Goal: Information Seeking & Learning: Compare options

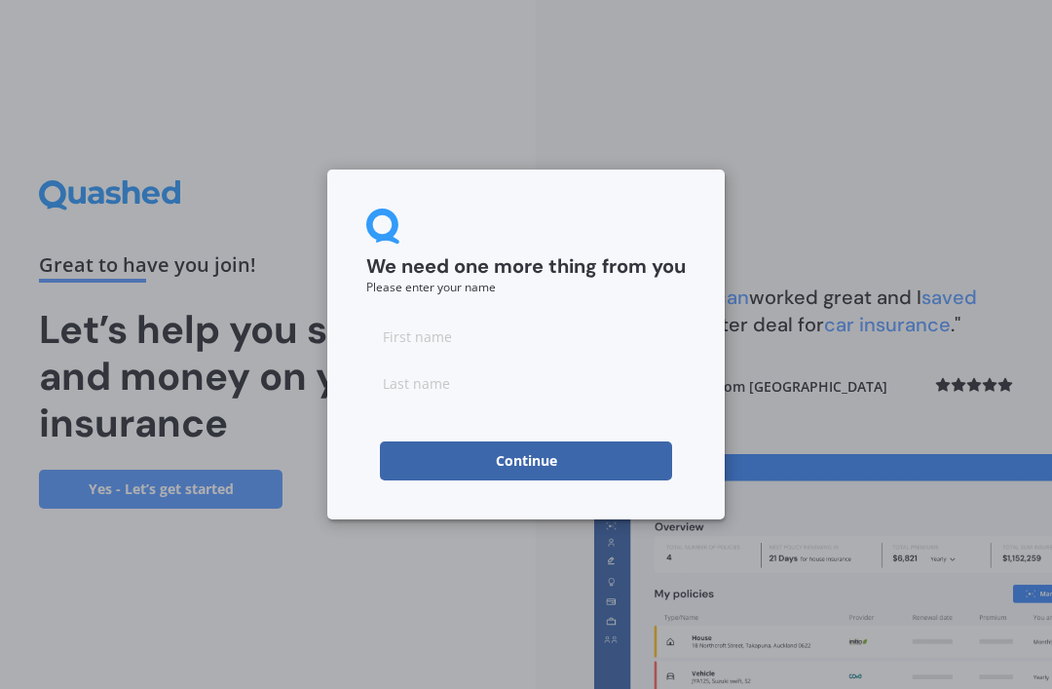
click at [468, 342] on input at bounding box center [526, 336] width 320 height 39
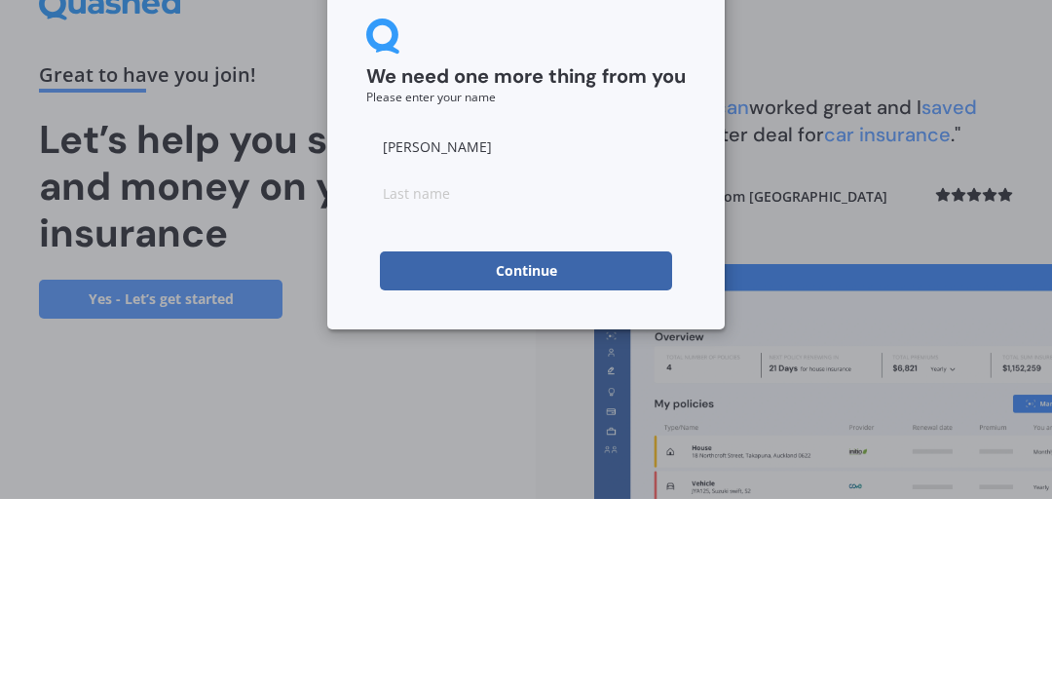
type input "[PERSON_NAME]"
click at [462, 363] on input at bounding box center [526, 382] width 320 height 39
type input "T"
type input "[PERSON_NAME]"
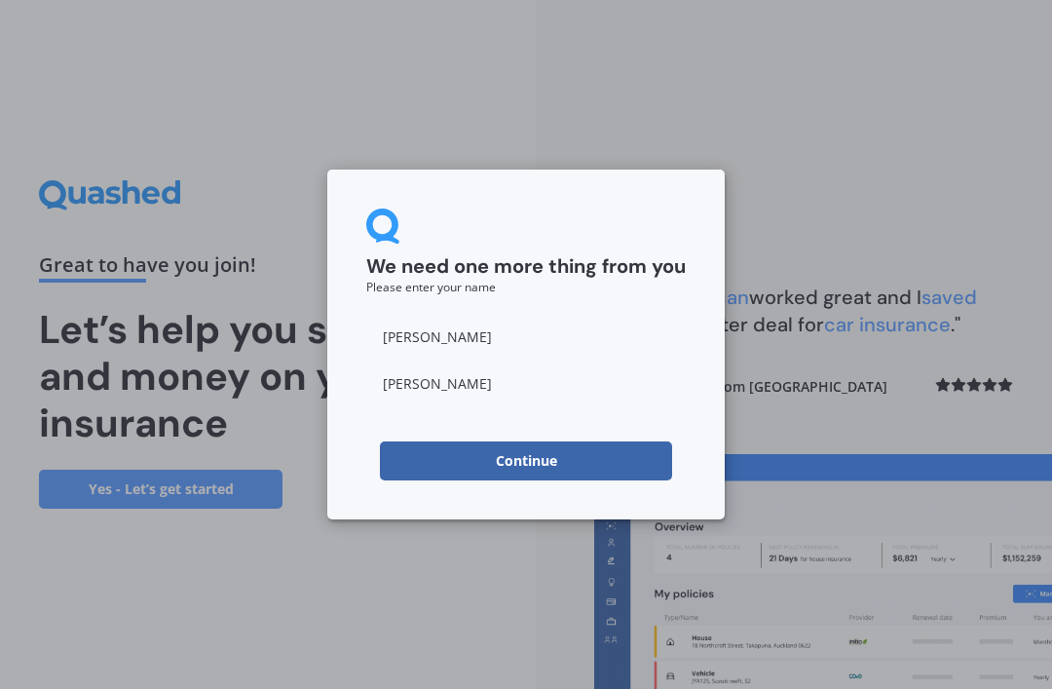
click at [557, 465] on button "Continue" at bounding box center [526, 460] width 292 height 39
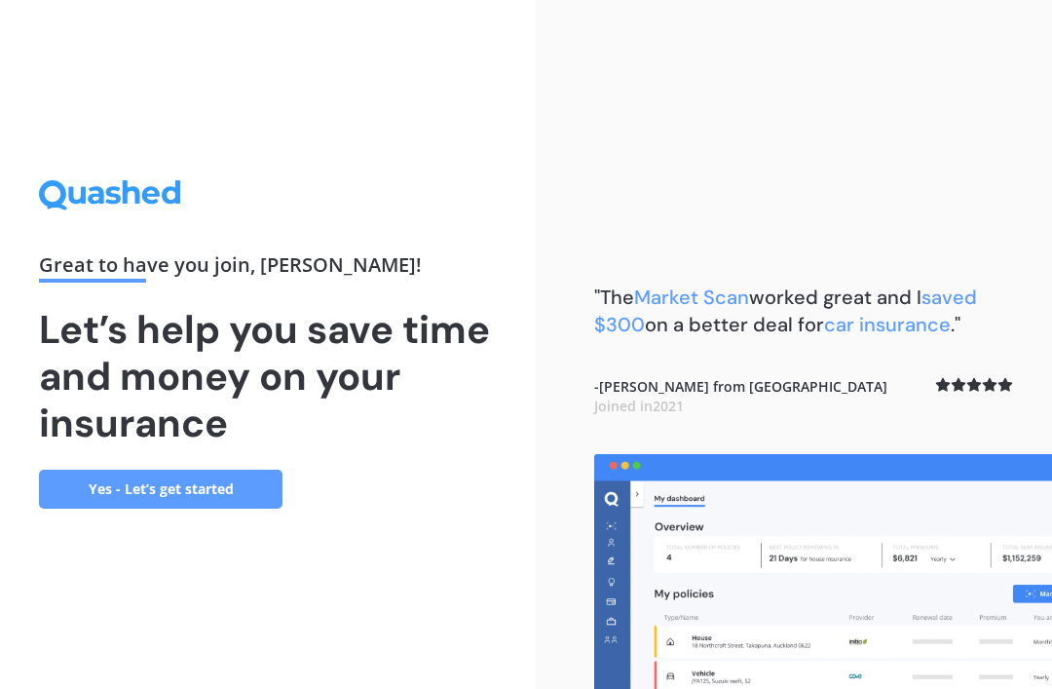
click at [188, 470] on link "Yes - Let’s get started" at bounding box center [161, 489] width 244 height 39
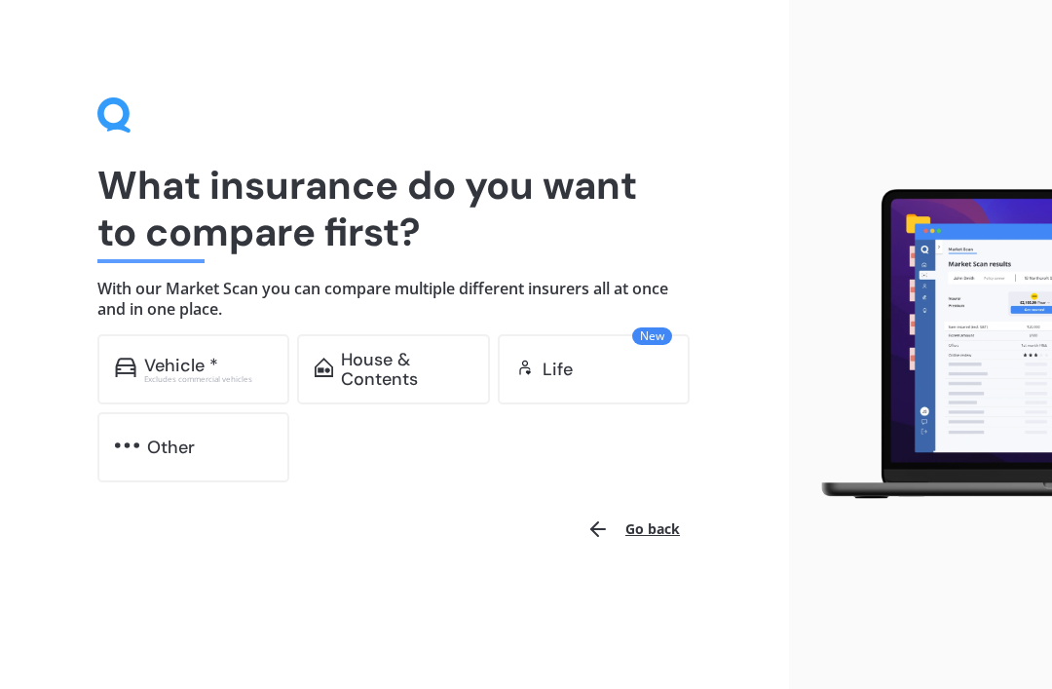
click at [389, 365] on div "House & Contents" at bounding box center [406, 369] width 131 height 39
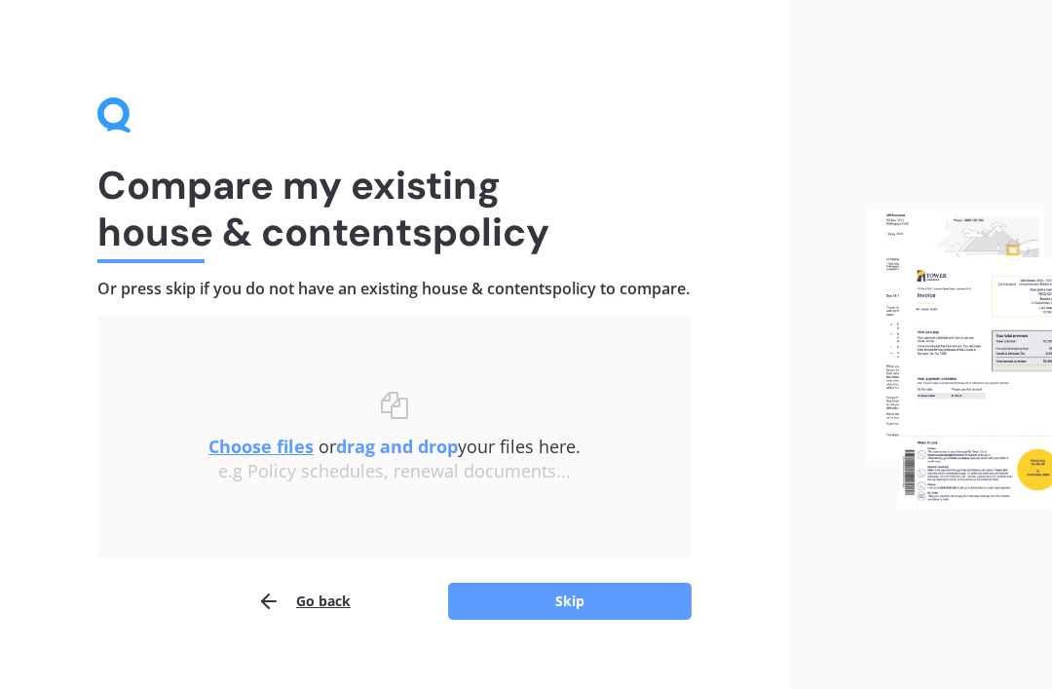
click at [563, 620] on button "Skip" at bounding box center [570, 601] width 244 height 37
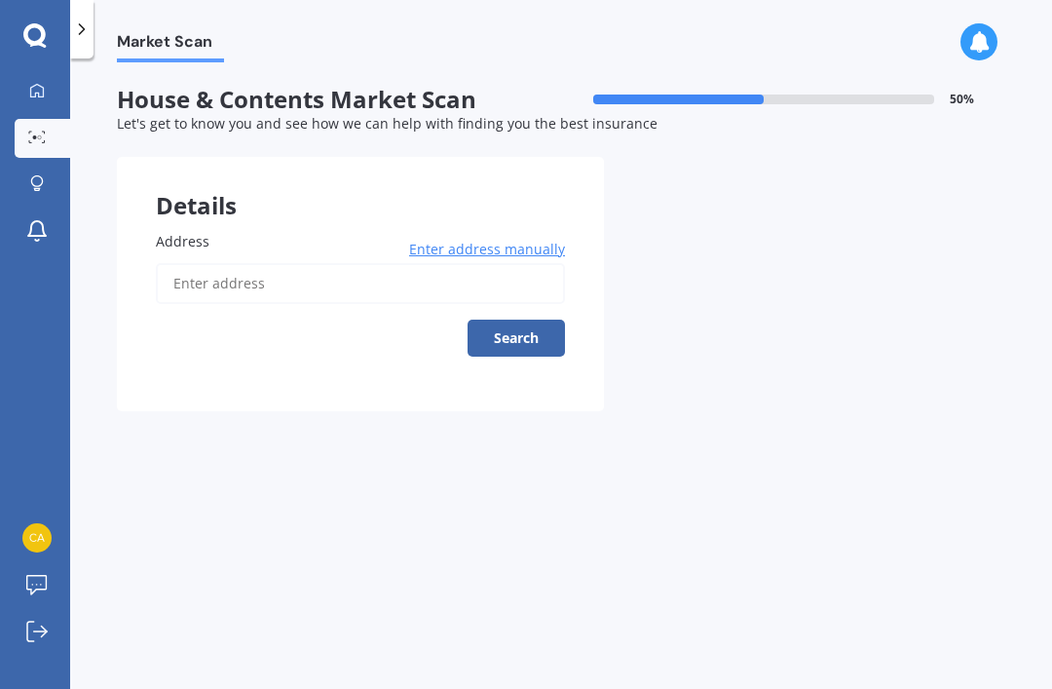
click at [277, 264] on input "Address" at bounding box center [360, 283] width 409 height 41
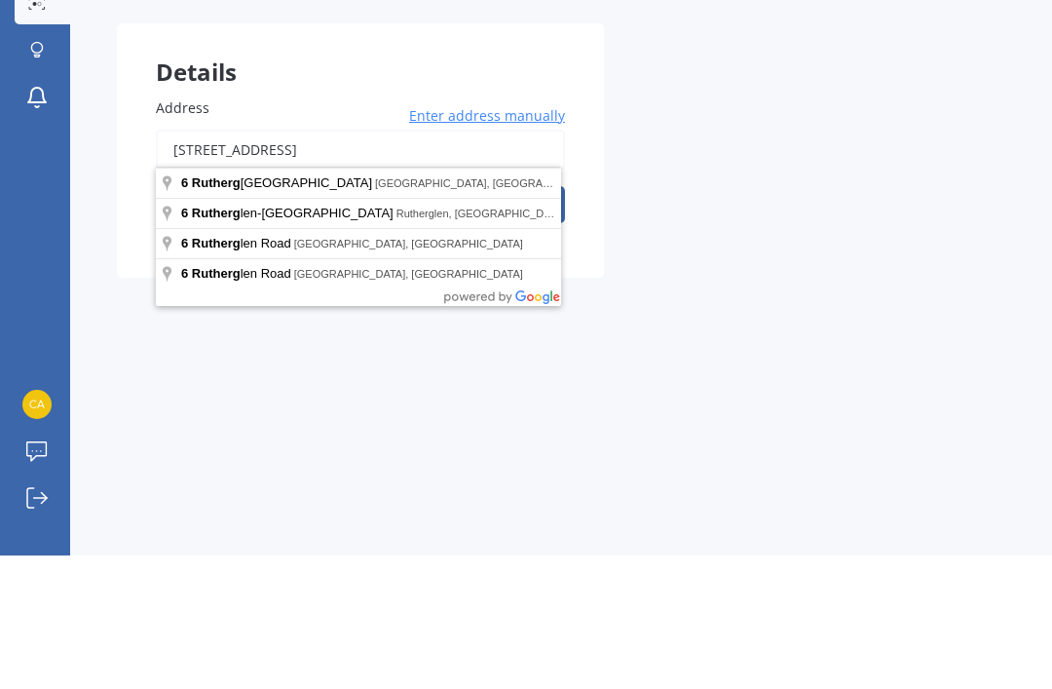
scroll to position [62, 0]
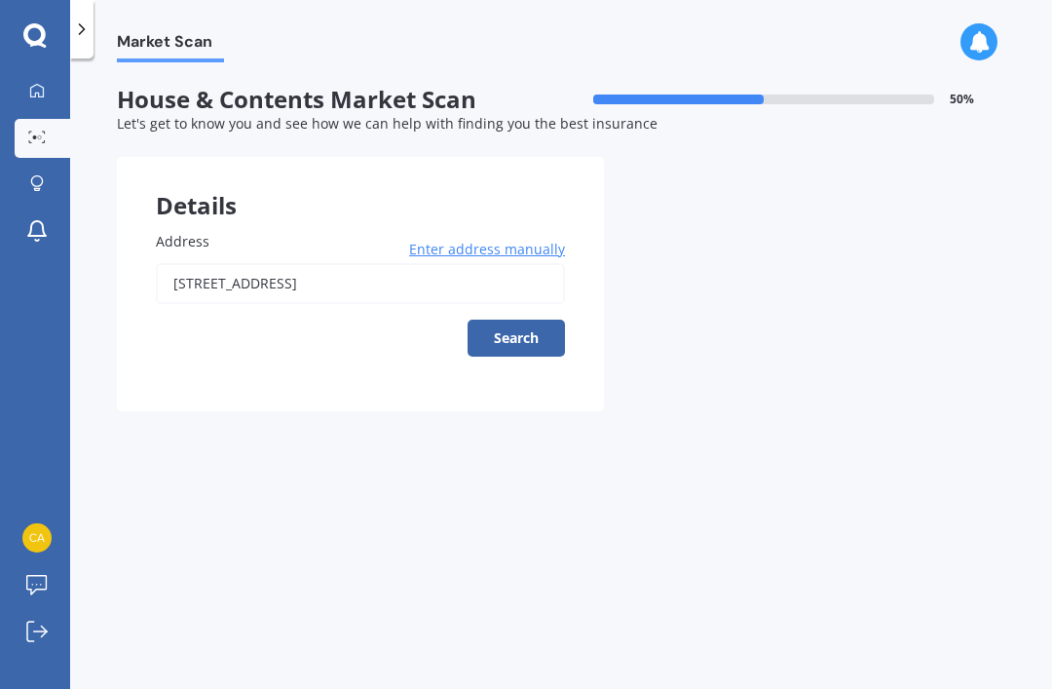
type input "[STREET_ADDRESS]"
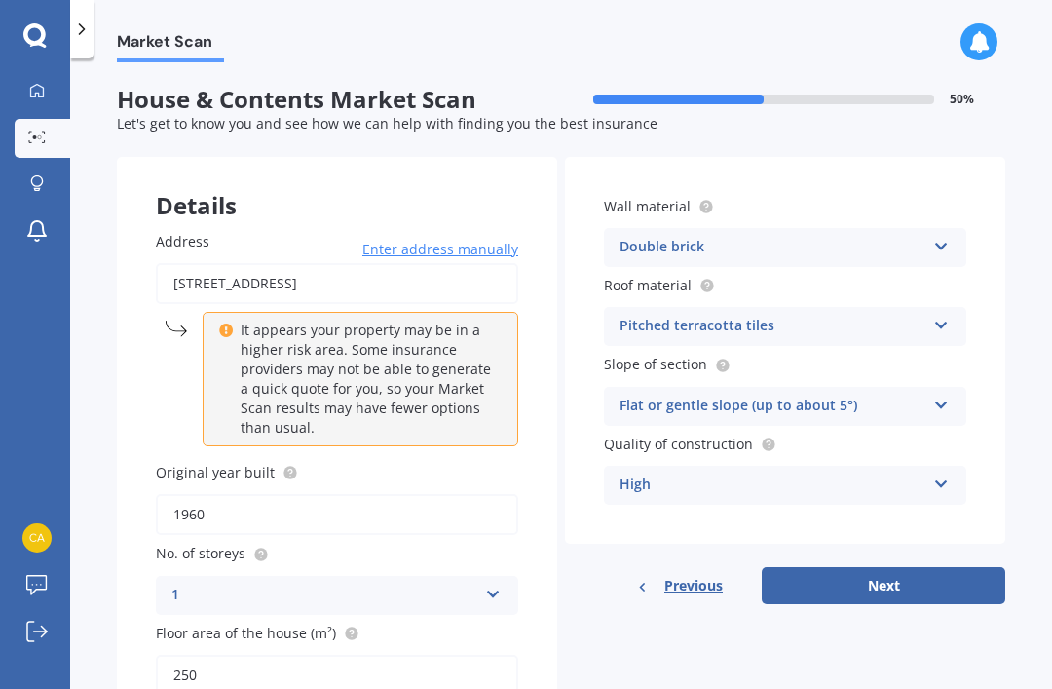
scroll to position [0, 0]
click at [940, 236] on icon at bounding box center [941, 243] width 17 height 14
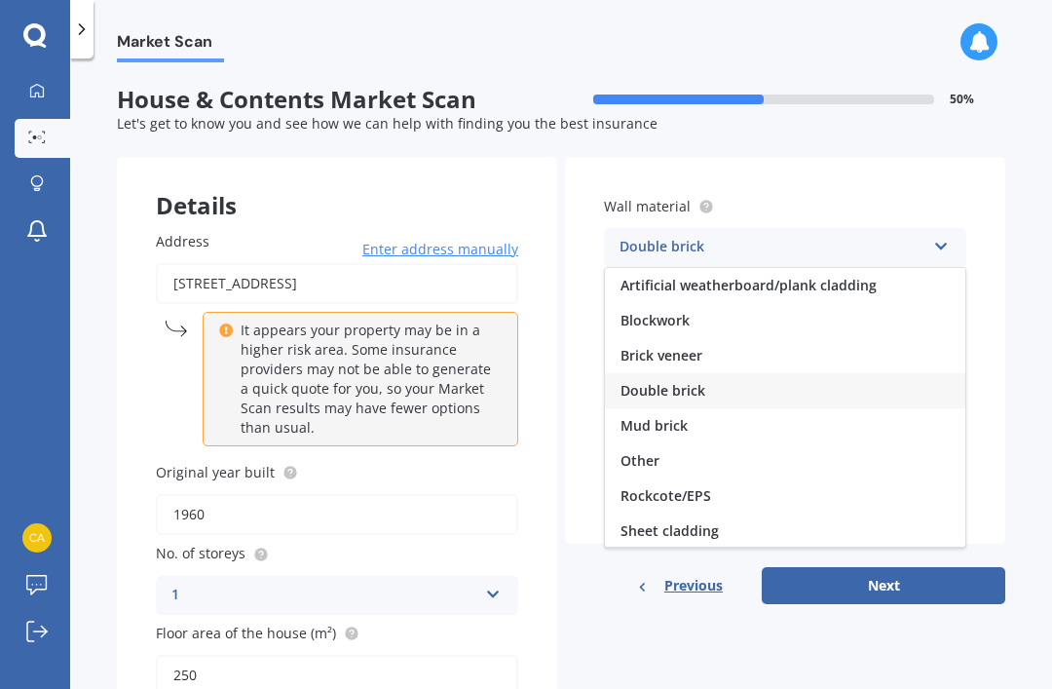
click at [704, 338] on div "Brick veneer" at bounding box center [785, 355] width 361 height 35
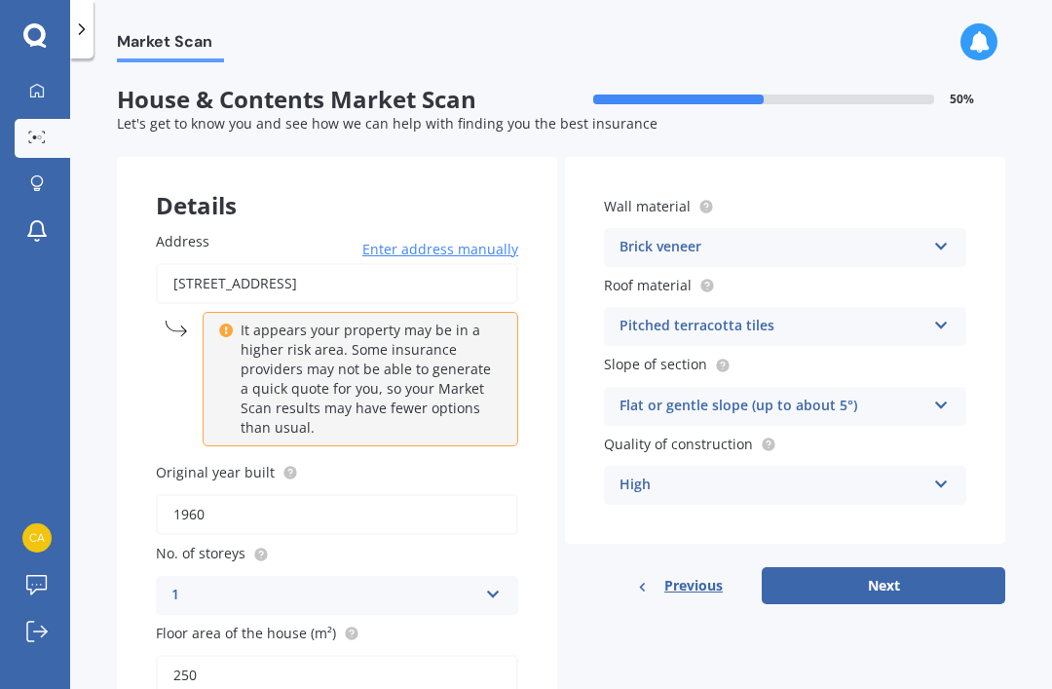
click at [933, 315] on icon at bounding box center [941, 322] width 17 height 14
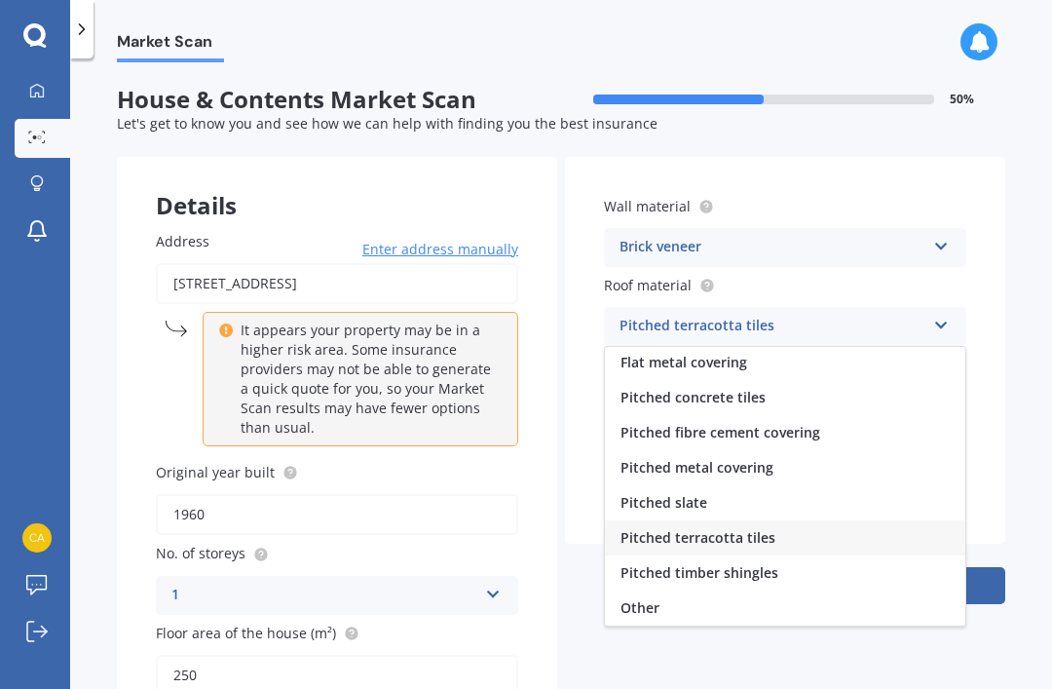
scroll to position [72, 0]
click at [755, 458] on span "Pitched metal covering" at bounding box center [697, 467] width 153 height 19
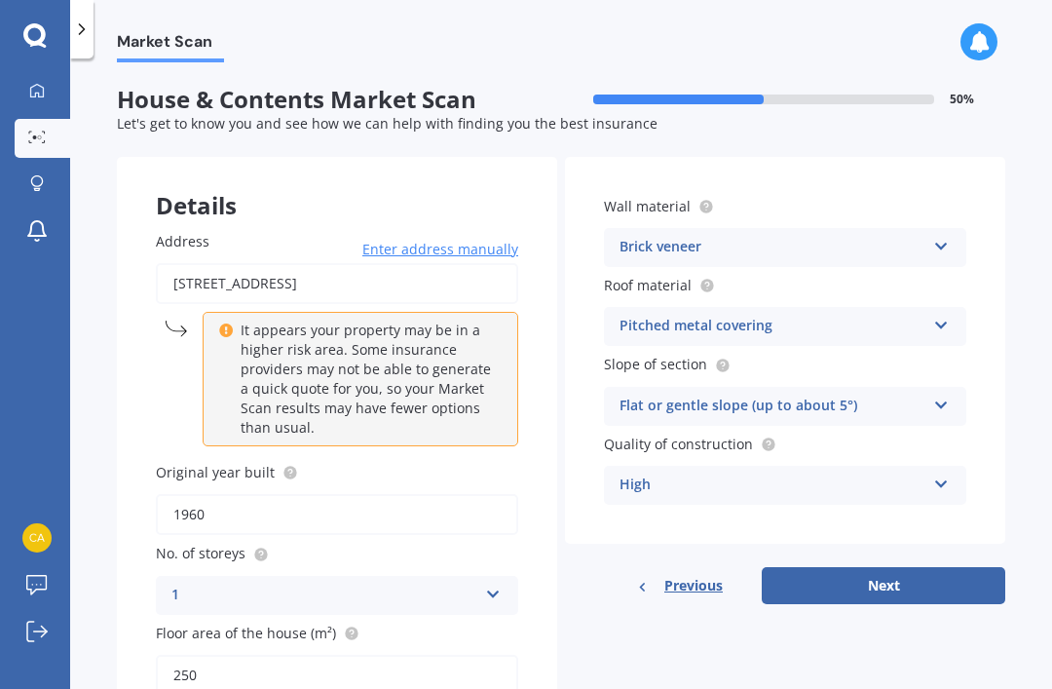
click at [897, 567] on button "Next" at bounding box center [884, 585] width 244 height 37
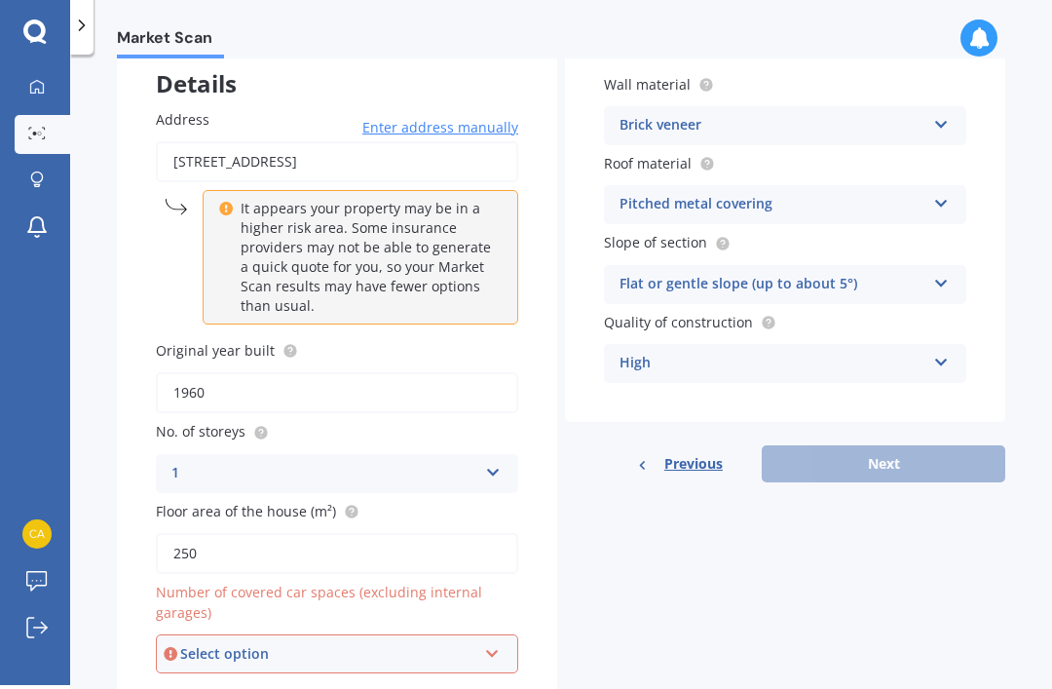
scroll to position [117, 0]
click at [452, 644] on div "Select option" at bounding box center [328, 654] width 296 height 21
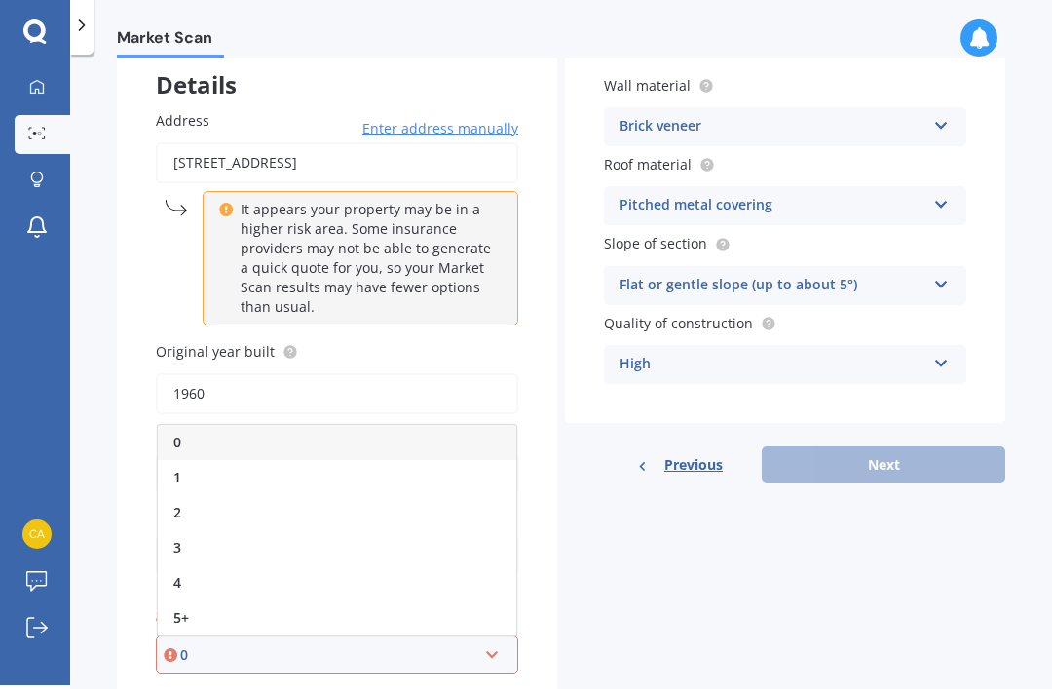
click at [515, 635] on div "0 0 1 2 3 4 5+" at bounding box center [337, 654] width 362 height 39
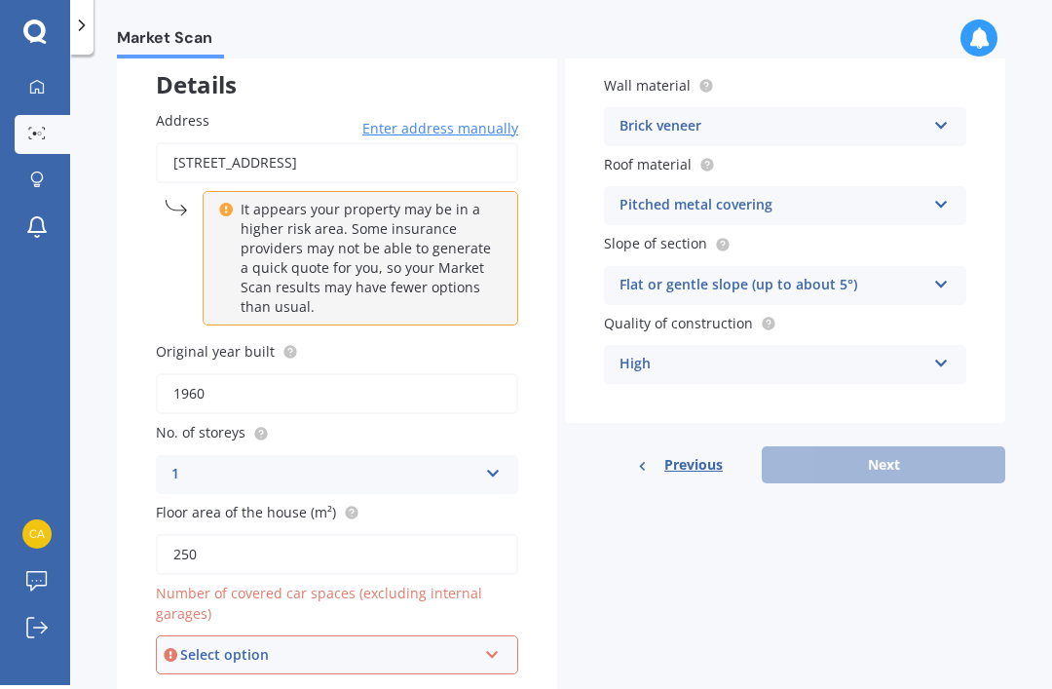
click at [490, 644] on icon at bounding box center [492, 651] width 17 height 14
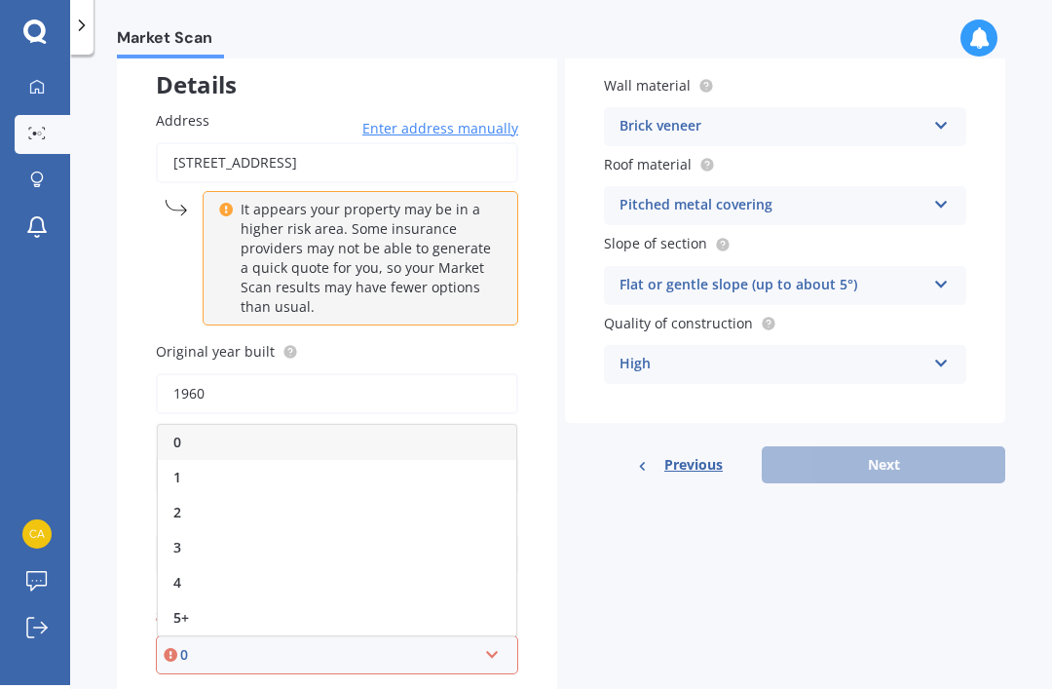
click at [194, 495] on div "2" at bounding box center [337, 512] width 359 height 35
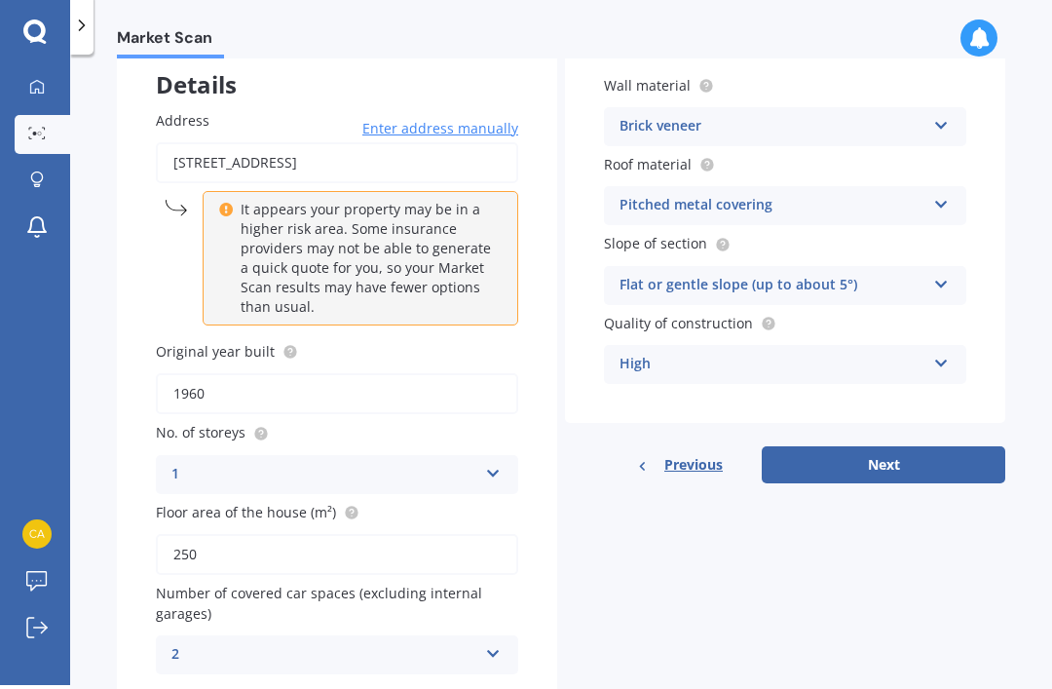
click at [863, 446] on button "Next" at bounding box center [884, 464] width 244 height 37
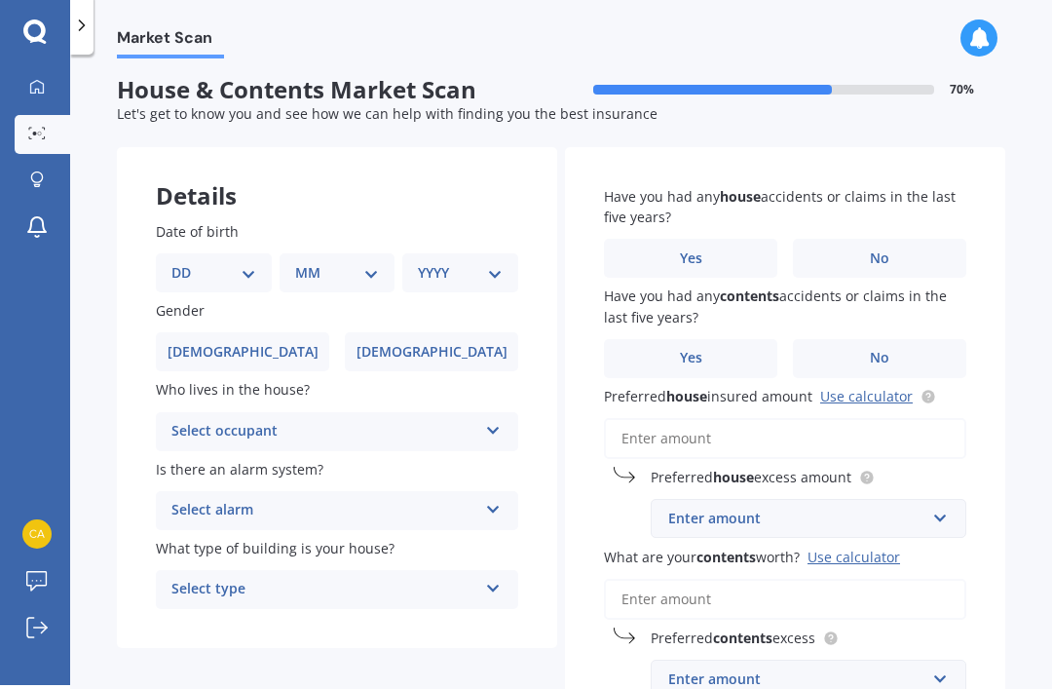
scroll to position [0, 0]
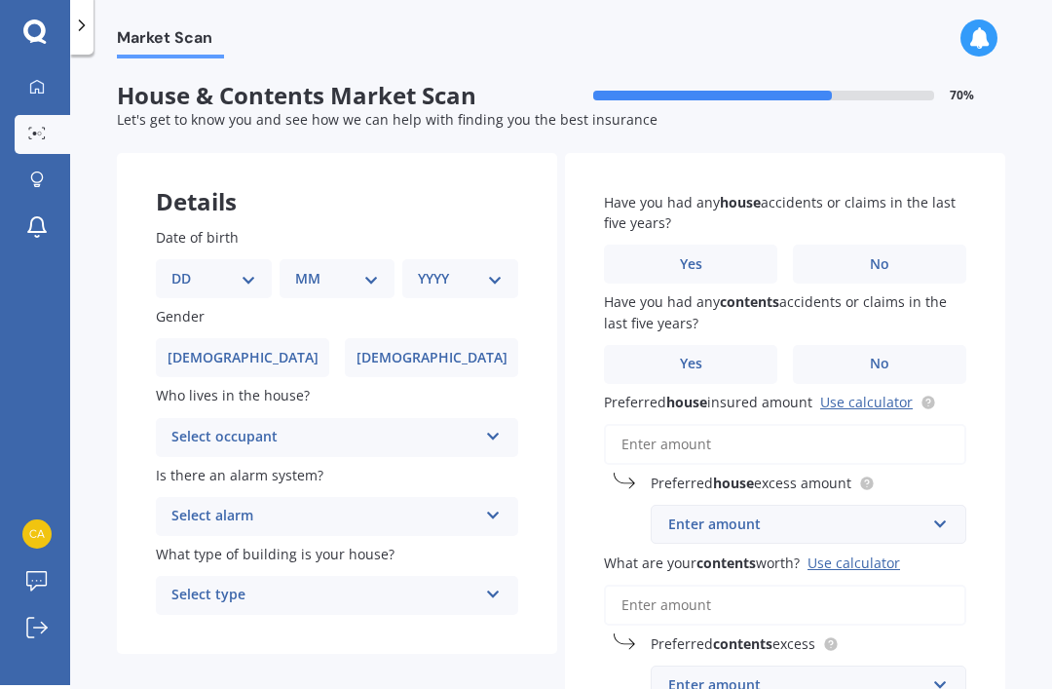
click at [233, 259] on div "DD 01 02 03 04 05 06 07 08 09 10 11 12 13 14 15 16 17 18 19 20 21 22 23 24 25 2…" at bounding box center [214, 278] width 116 height 39
click at [241, 268] on select "DD 01 02 03 04 05 06 07 08 09 10 11 12 13 14 15 16 17 18 19 20 21 22 23 24 25 2…" at bounding box center [213, 278] width 85 height 21
click at [305, 268] on select "MM 01 02 03 04 05 06 07 08 09 10 11 12" at bounding box center [341, 278] width 77 height 21
click at [361, 268] on select "MM 01 02 03 04 05 06 07 08 09 10 11 12" at bounding box center [341, 278] width 77 height 21
click at [232, 268] on select "DD 01 02 03 04 05 06 07 08 09 10 11 12 13 14 15 16 17 18 19 20 21 22 23 24 25 2…" at bounding box center [225, 278] width 77 height 21
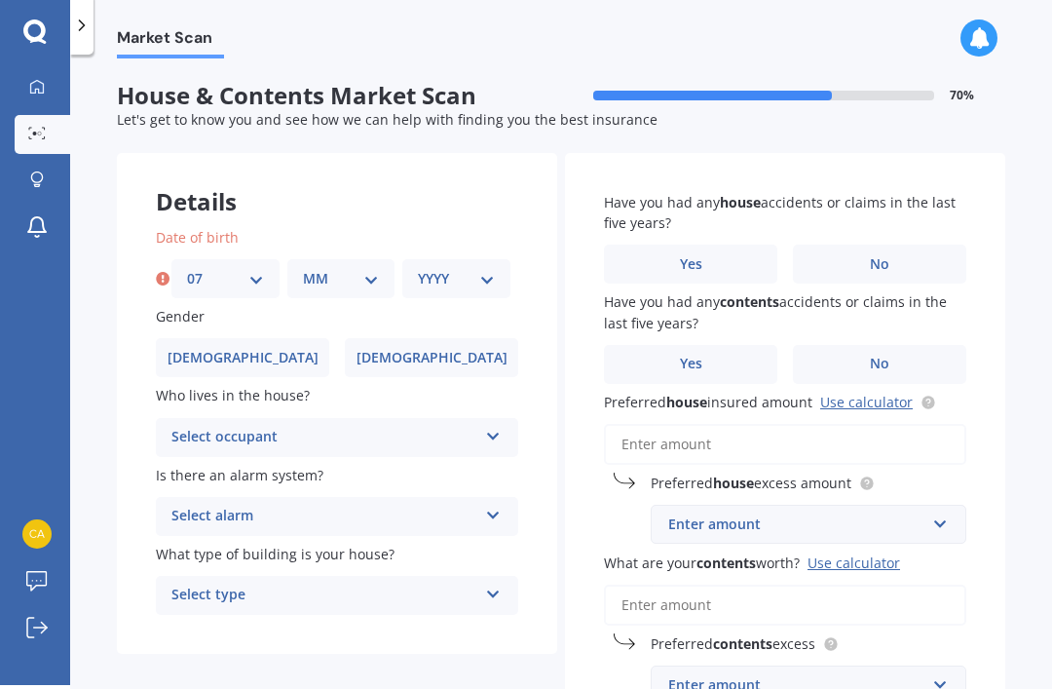
click at [250, 268] on select "DD 01 02 03 04 05 06 07 08 09 10 11 12 13 14 15 16 17 18 19 20 21 22 23 24 25 2…" at bounding box center [225, 278] width 77 height 21
select select "01"
click at [346, 268] on select "MM 01 02 03 04 05 06 07 08 09 10 11 12" at bounding box center [341, 278] width 77 height 21
select select "01"
click at [471, 268] on select "YYYY 2009 2008 2007 2006 2005 2004 2003 2002 2001 2000 1999 1998 1997 1996 1995…" at bounding box center [456, 278] width 77 height 21
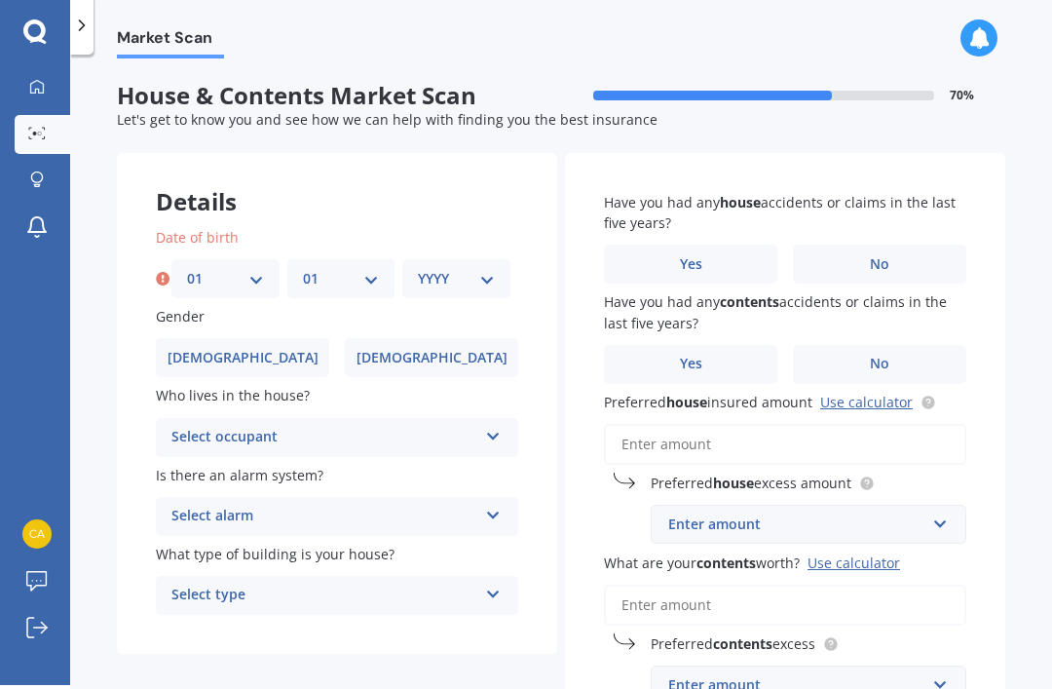
select select "1974"
click at [281, 338] on label "[DEMOGRAPHIC_DATA]" at bounding box center [242, 357] width 173 height 39
click at [0, 0] on input "[DEMOGRAPHIC_DATA]" at bounding box center [0, 0] width 0 height 0
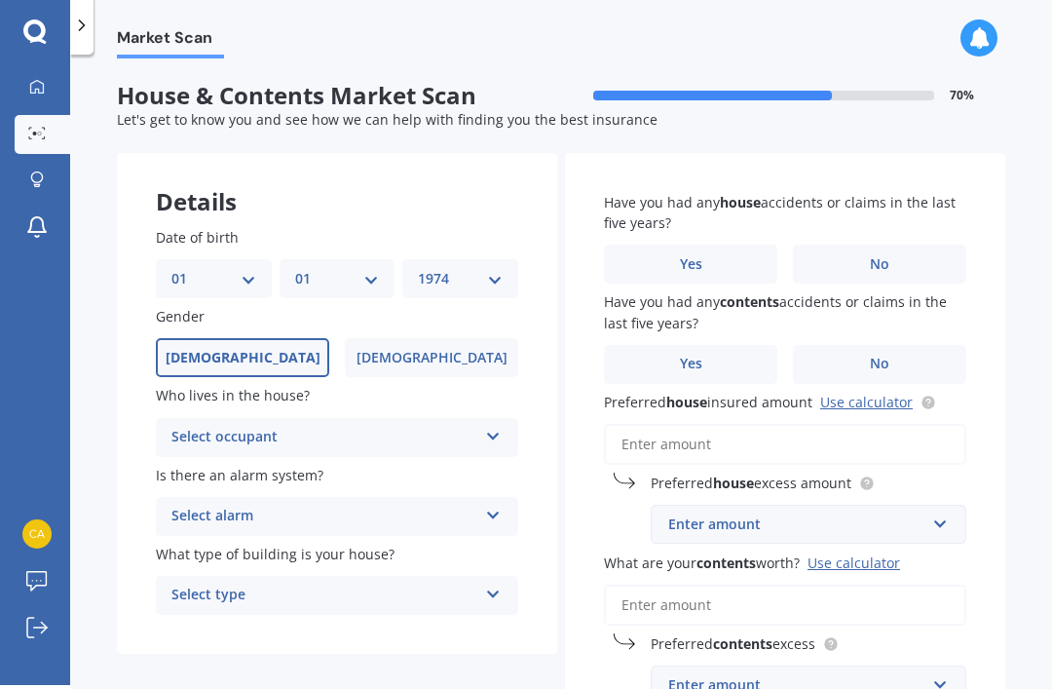
click at [433, 338] on label "[DEMOGRAPHIC_DATA]" at bounding box center [431, 357] width 173 height 39
click at [0, 0] on input "[DEMOGRAPHIC_DATA]" at bounding box center [0, 0] width 0 height 0
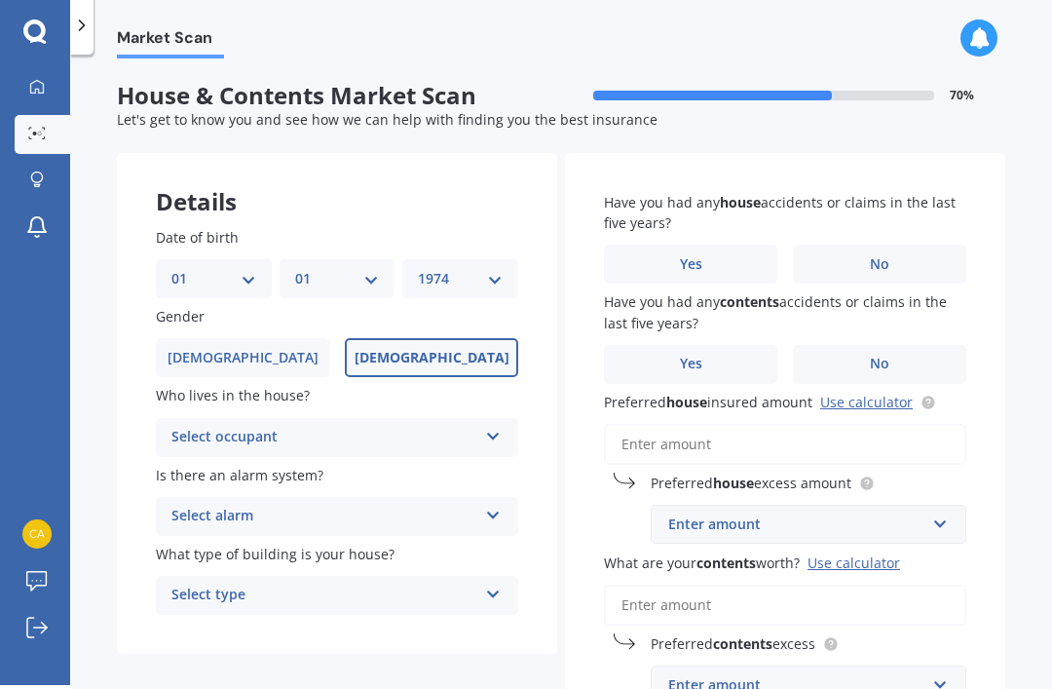
click at [422, 426] on div "Select occupant" at bounding box center [324, 437] width 306 height 23
click at [259, 458] on div "Owner" at bounding box center [337, 475] width 361 height 35
click at [360, 505] on div "Select alarm" at bounding box center [324, 516] width 306 height 23
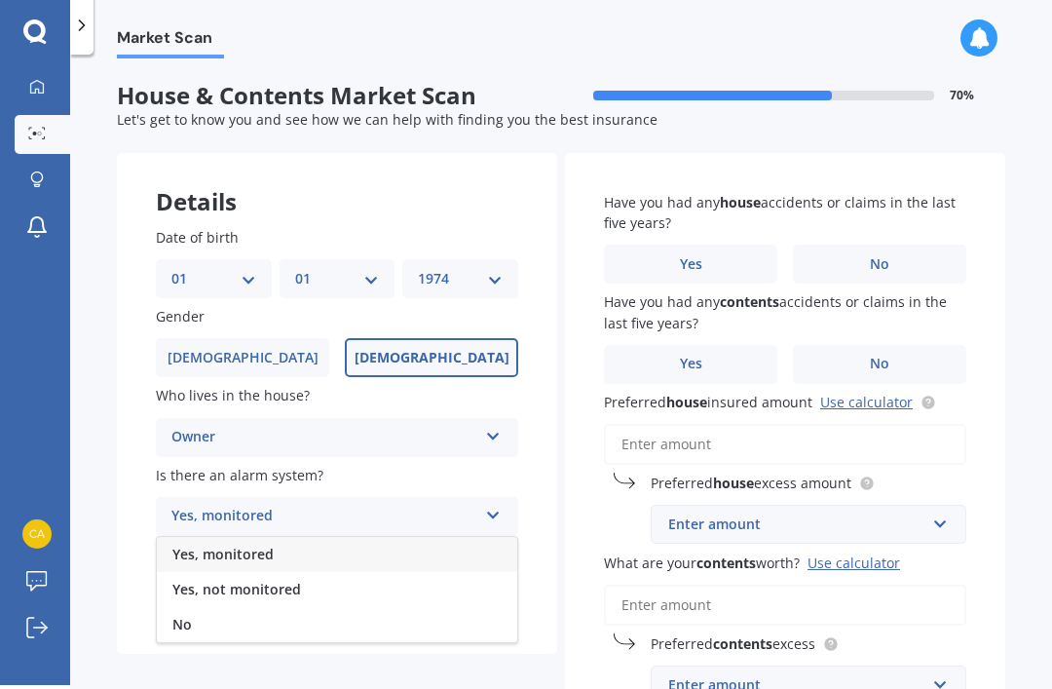
click at [278, 537] on div "Yes, monitored" at bounding box center [337, 554] width 361 height 35
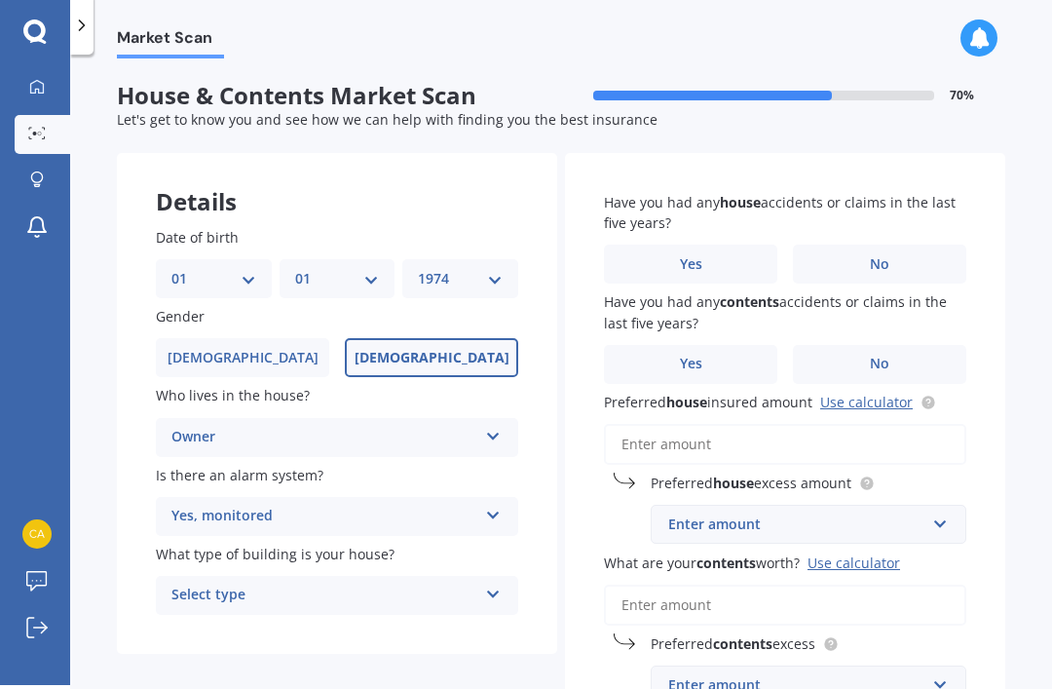
click at [324, 505] on div "Yes, monitored" at bounding box center [324, 516] width 306 height 23
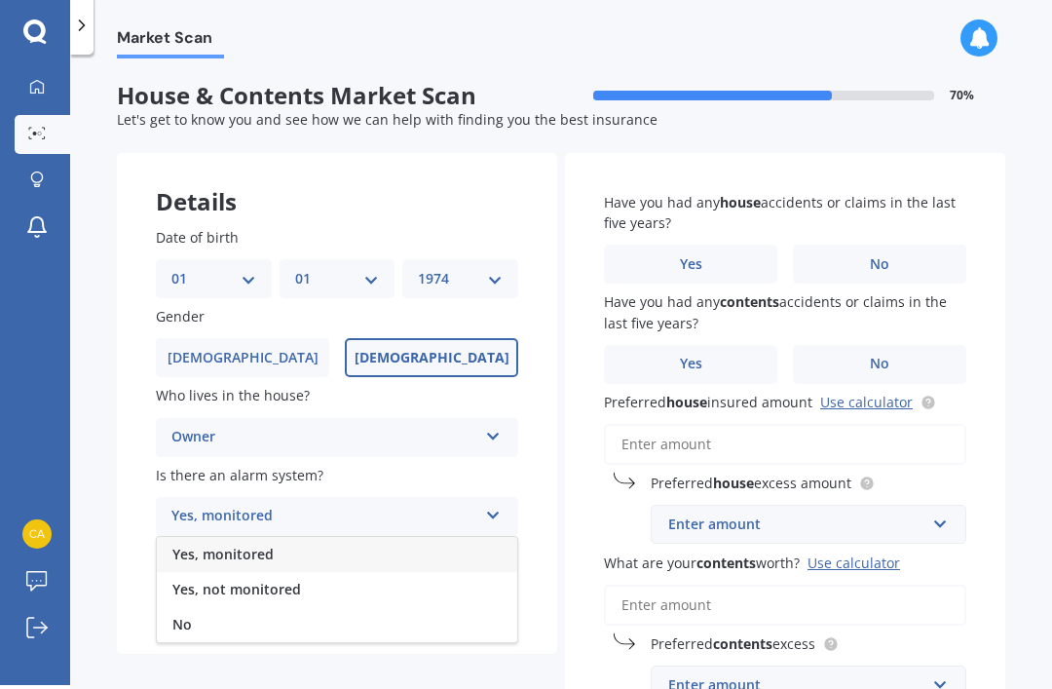
click at [290, 580] on span "Yes, not monitored" at bounding box center [236, 589] width 129 height 19
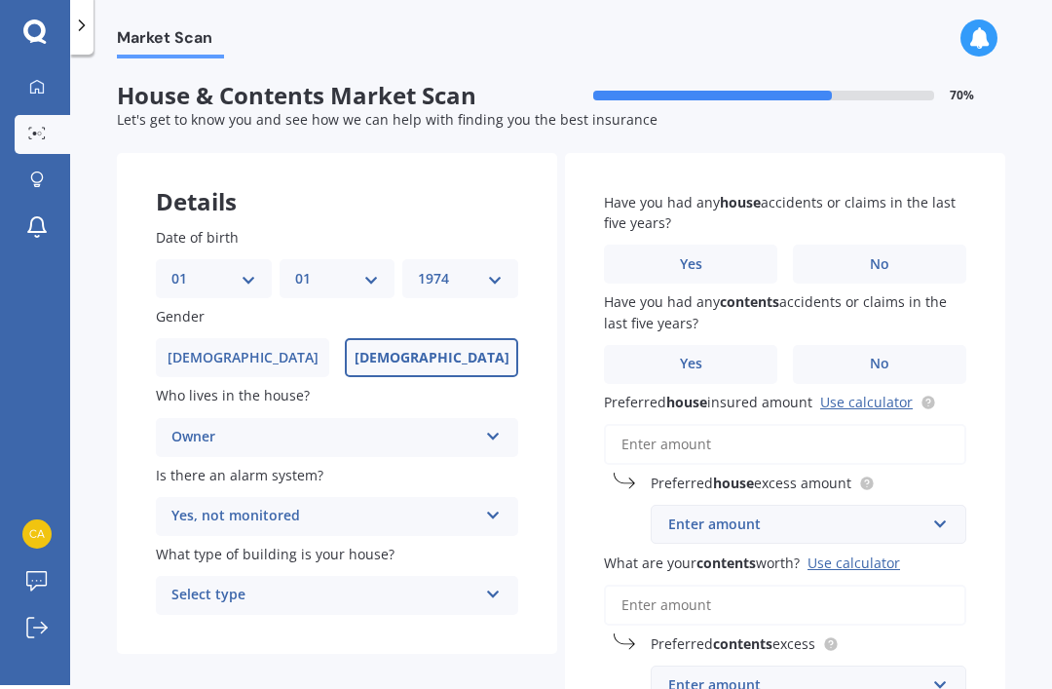
click at [322, 584] on div "Select type" at bounding box center [324, 595] width 306 height 23
click at [248, 624] on span "Freestanding" at bounding box center [215, 633] width 87 height 19
click at [906, 257] on label "No" at bounding box center [879, 264] width 173 height 39
click at [0, 0] on input "No" at bounding box center [0, 0] width 0 height 0
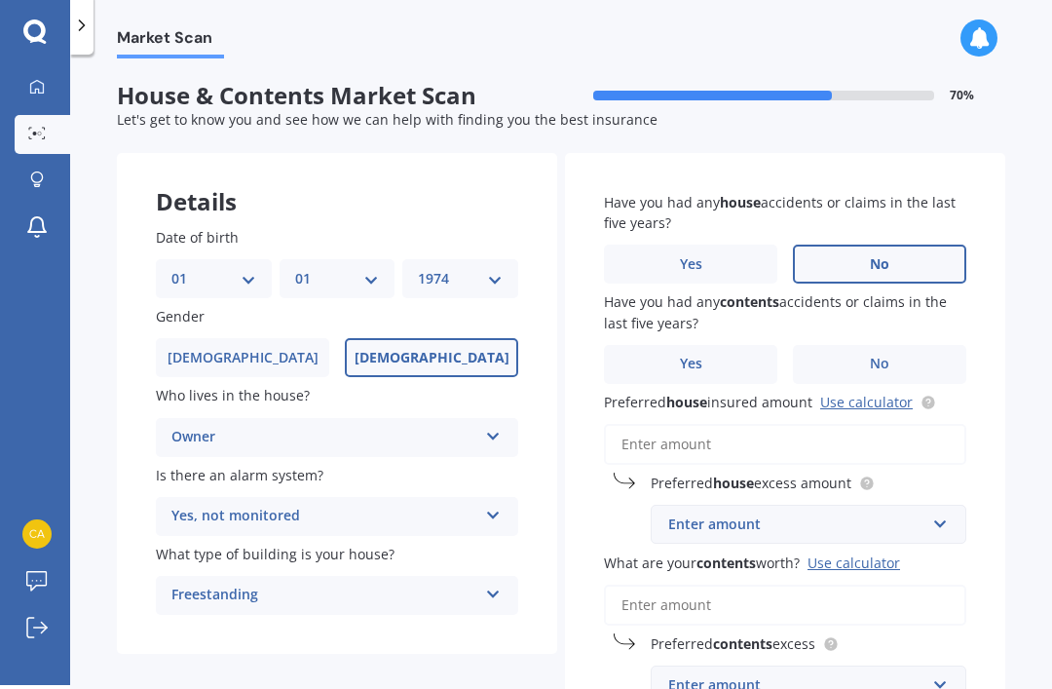
click at [901, 361] on label "No" at bounding box center [879, 364] width 173 height 39
click at [0, 0] on input "No" at bounding box center [0, 0] width 0 height 0
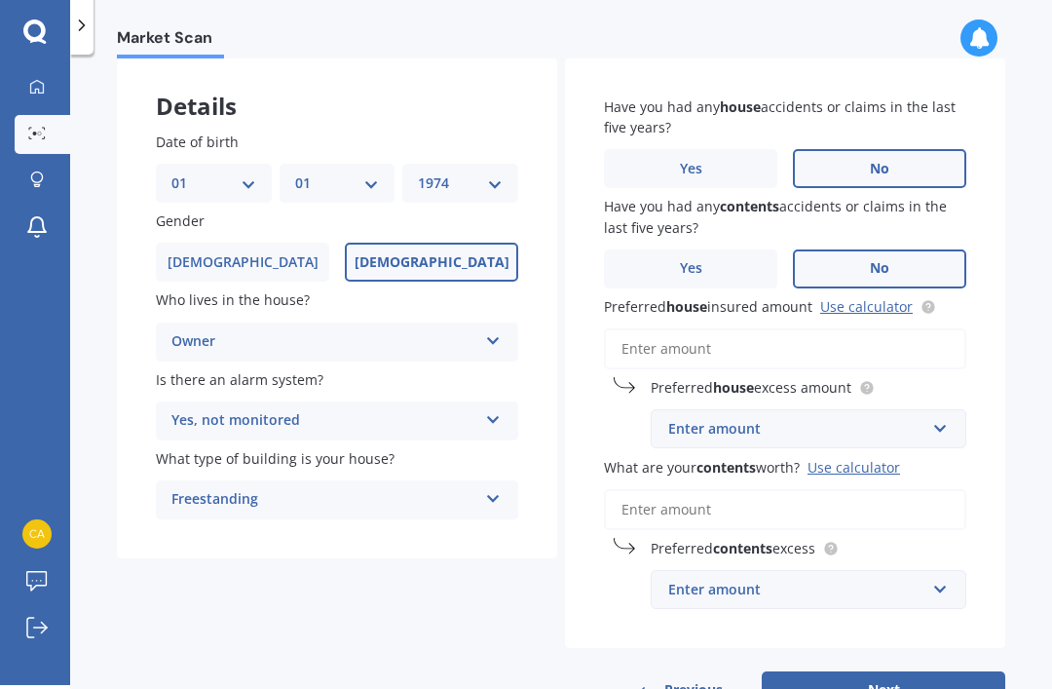
scroll to position [94, 0]
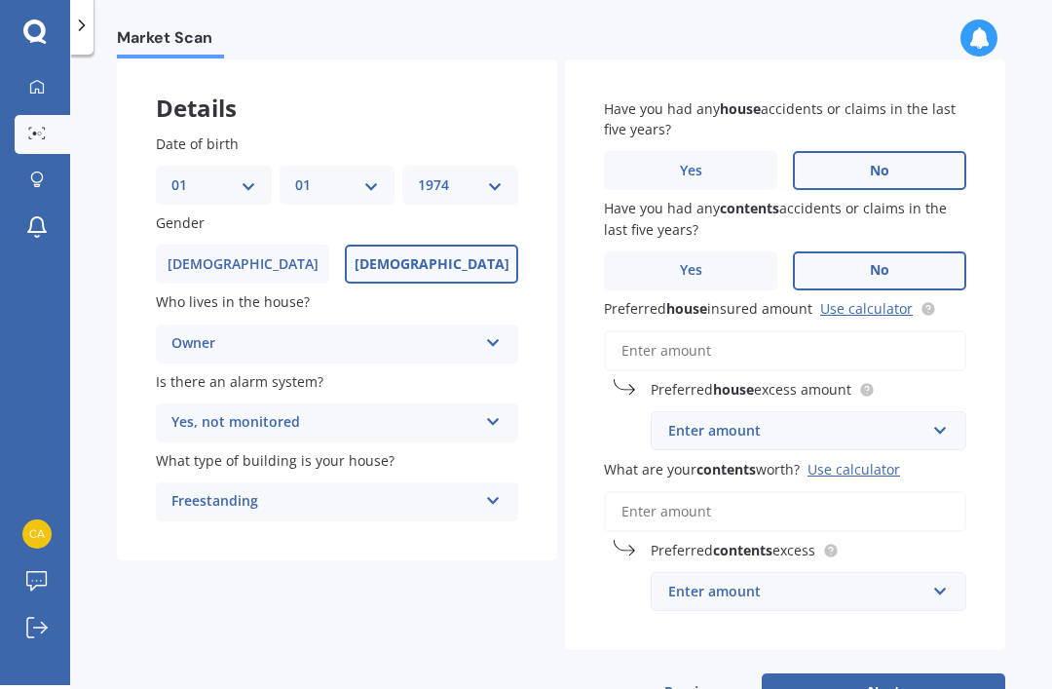
click at [700, 336] on input "Preferred house insured amount Use calculator" at bounding box center [785, 350] width 362 height 41
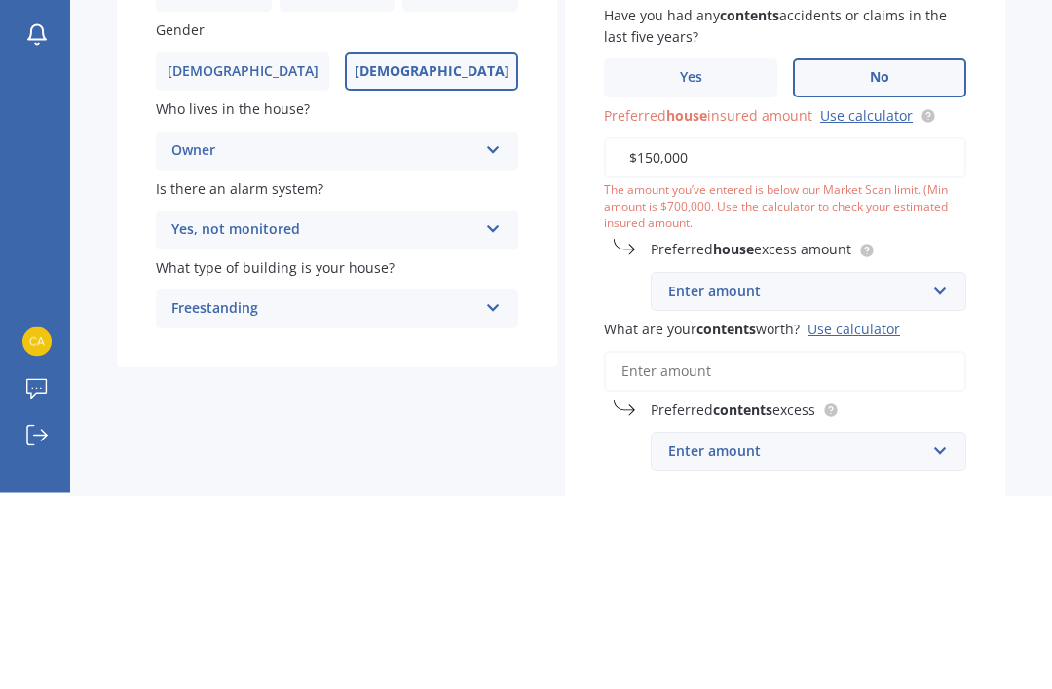
type input "$1,500,000"
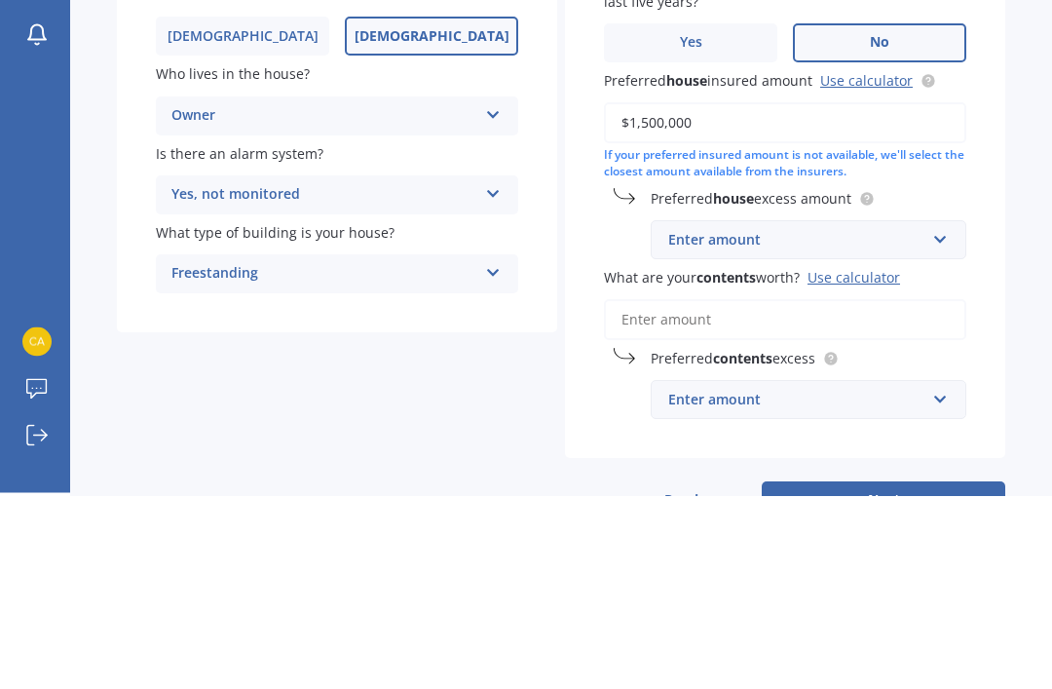
scroll to position [62, 0]
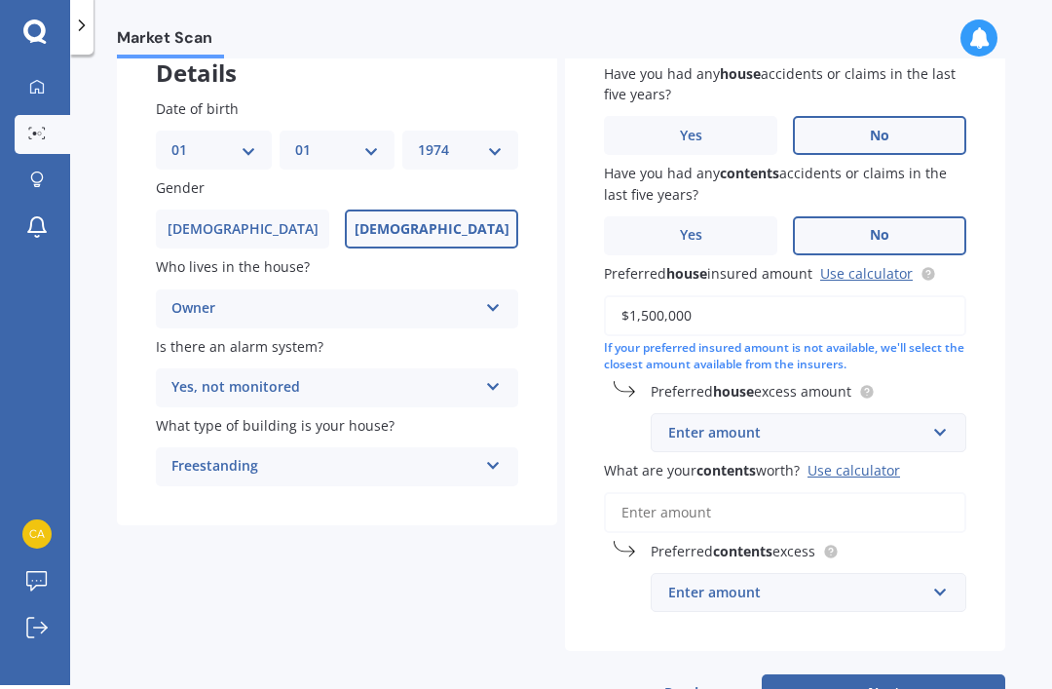
click at [906, 422] on div "Enter amount" at bounding box center [796, 432] width 257 height 21
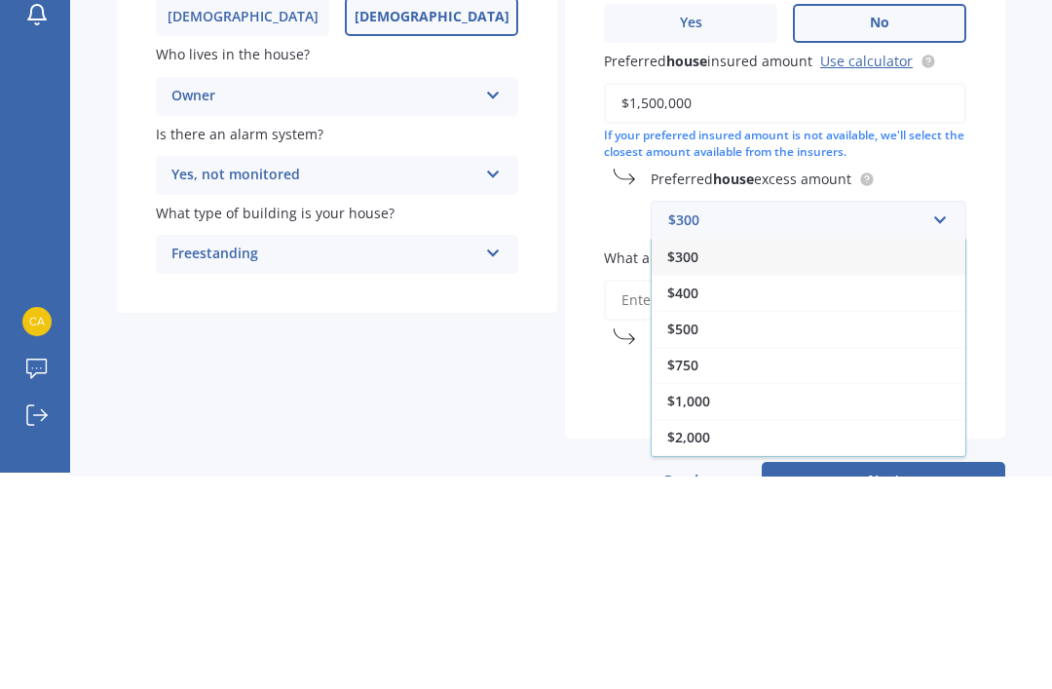
click at [695, 532] on span "$500" at bounding box center [682, 541] width 31 height 19
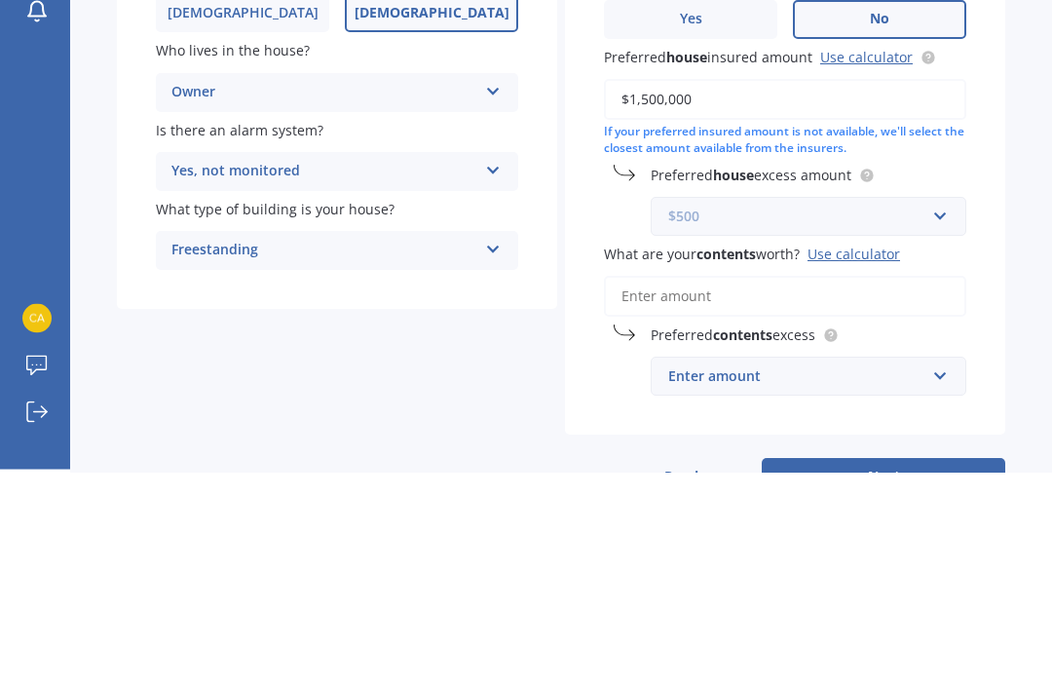
click at [939, 414] on input "text" at bounding box center [802, 432] width 298 height 37
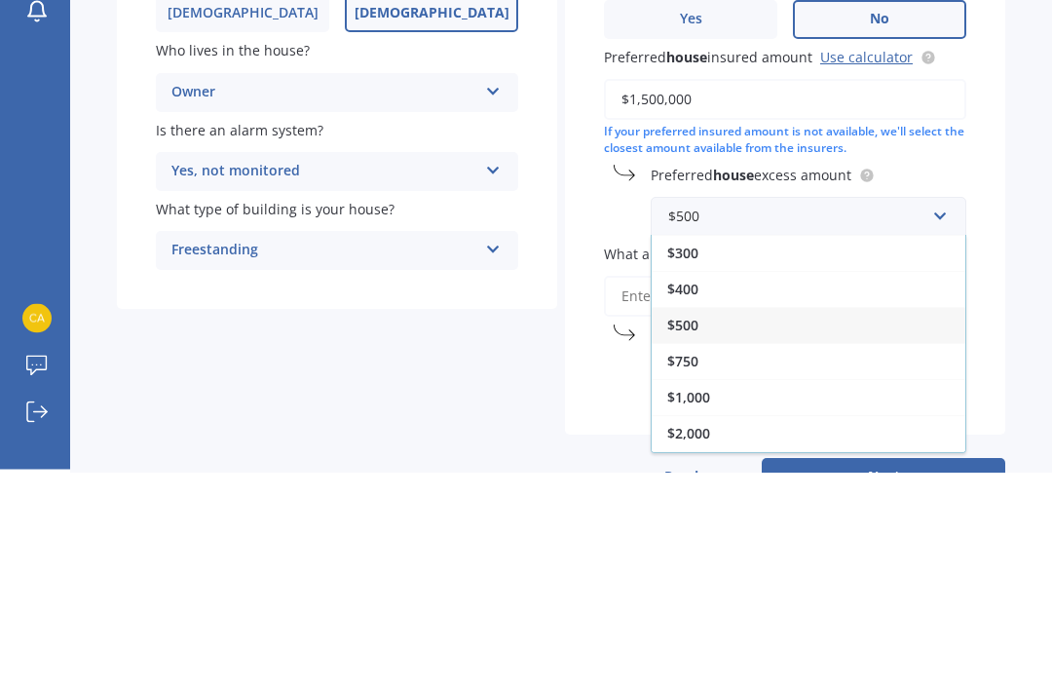
click at [781, 487] on div "$400" at bounding box center [809, 505] width 314 height 36
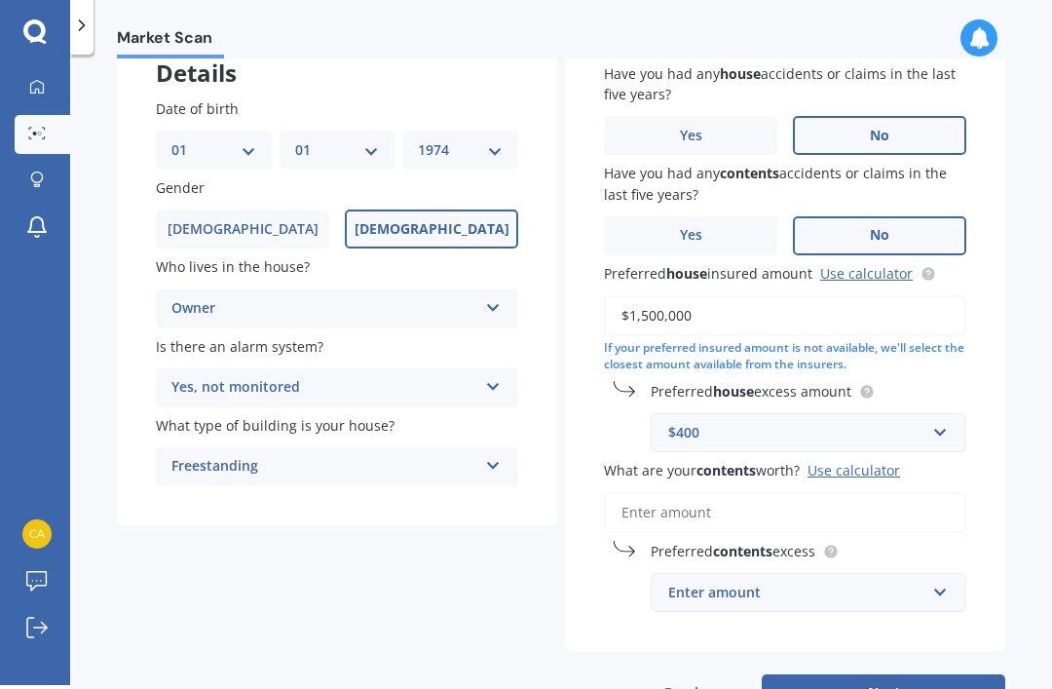
click at [708, 492] on input "What are your contents worth? Use calculator" at bounding box center [785, 512] width 362 height 41
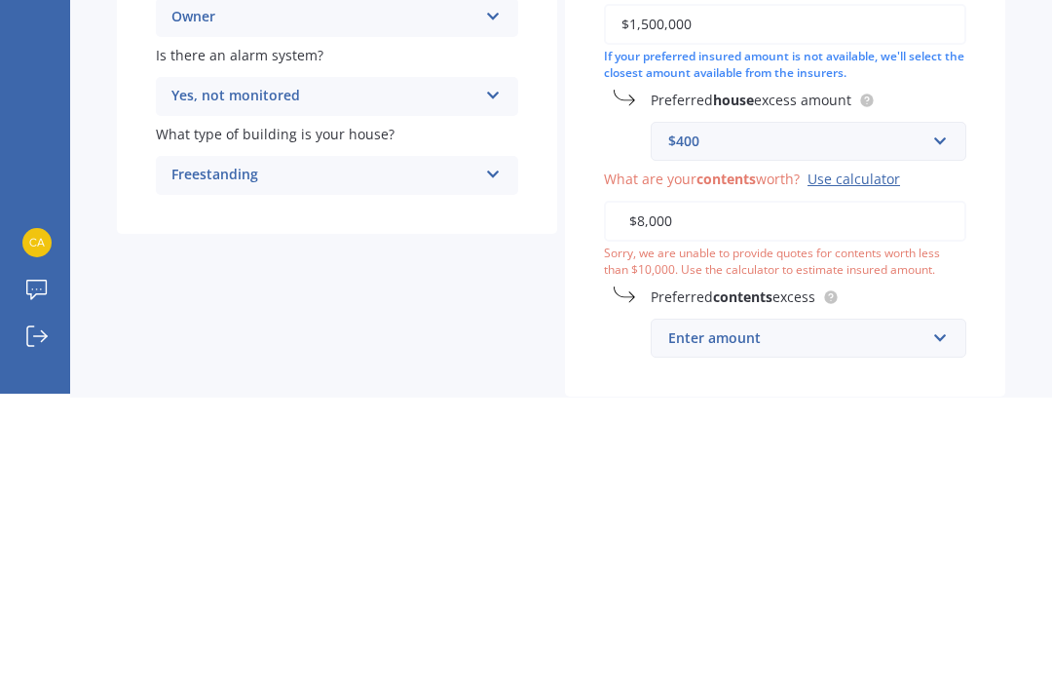
type input "$80,000"
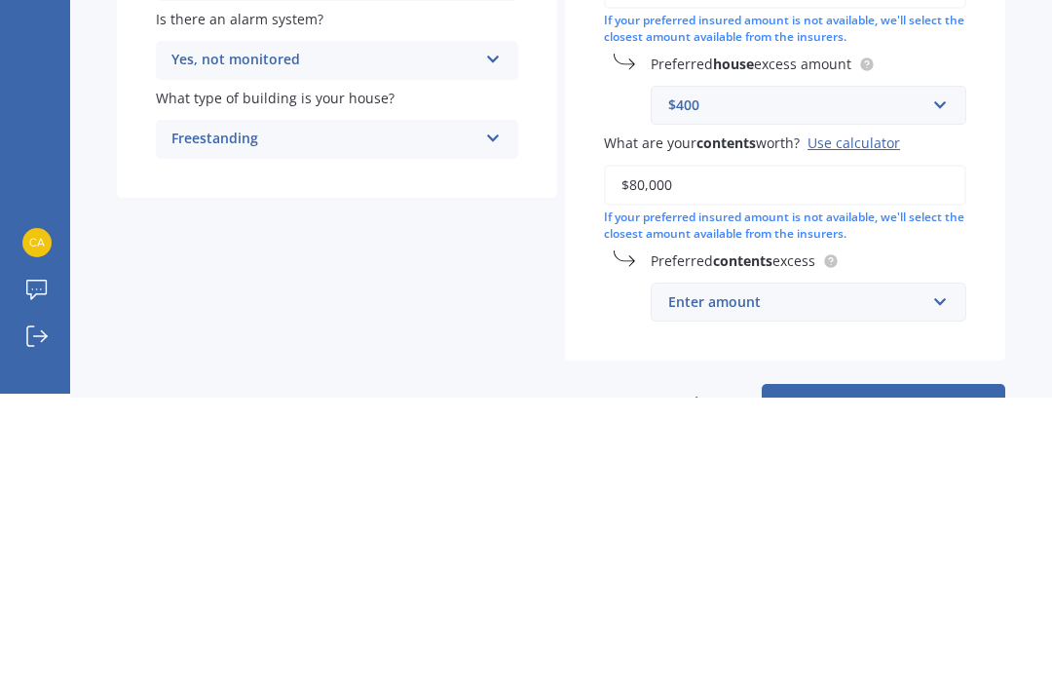
scroll to position [164, 0]
click at [943, 576] on input "text" at bounding box center [802, 594] width 298 height 37
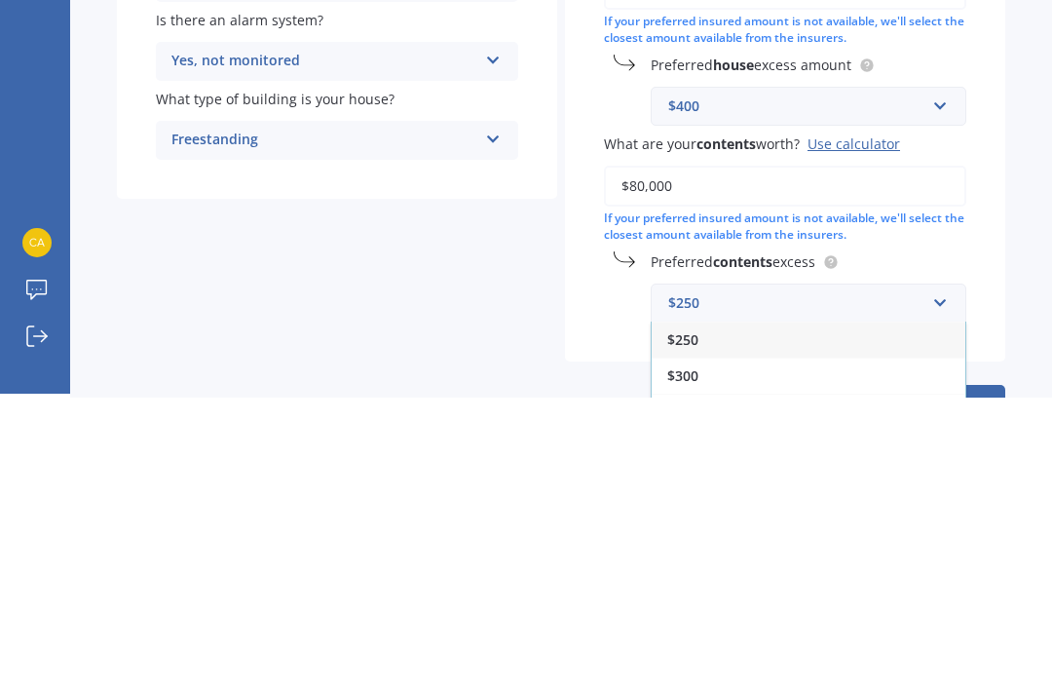
click at [819, 613] on div "$250" at bounding box center [809, 631] width 314 height 36
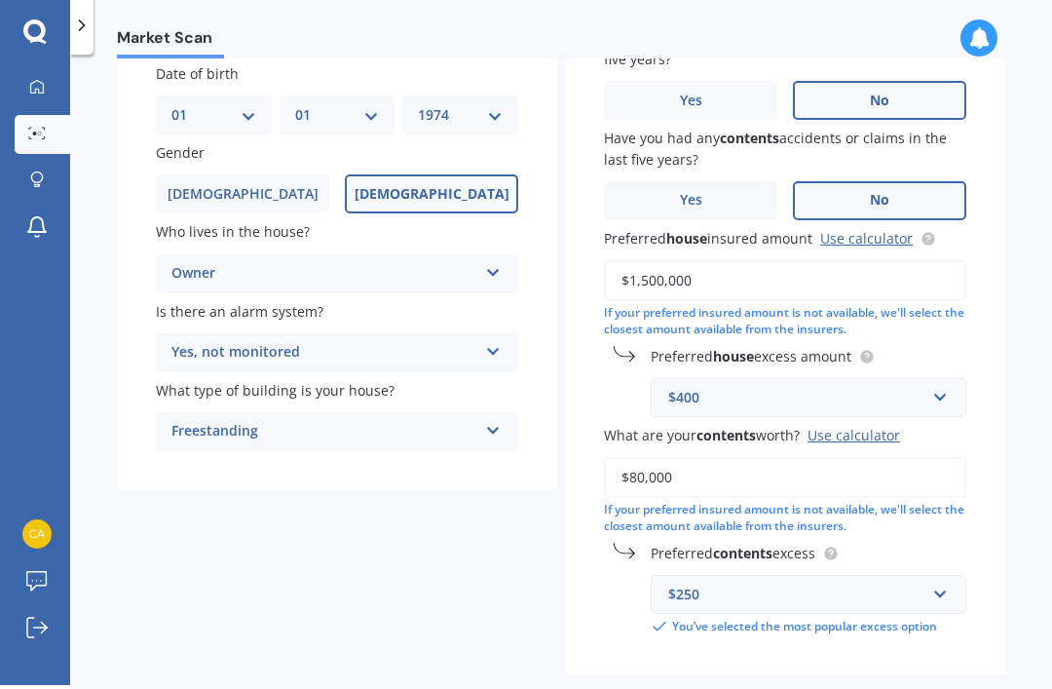
select select "01"
select select "1974"
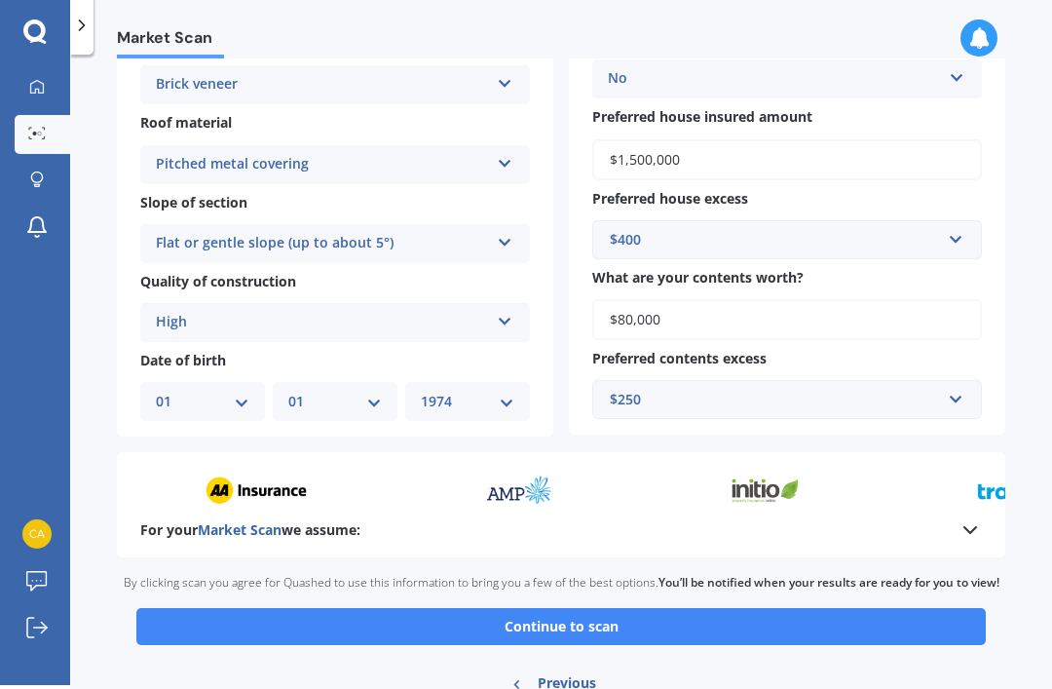
scroll to position [536, 0]
click at [584, 609] on button "Continue to scan" at bounding box center [561, 627] width 850 height 37
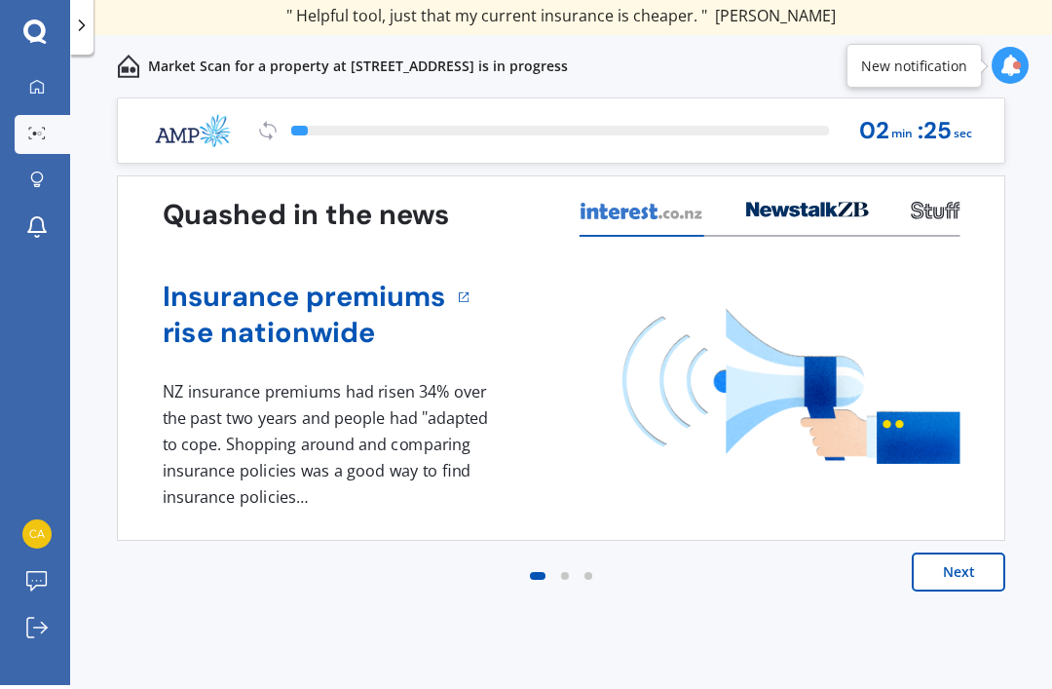
click at [959, 578] on button "Next" at bounding box center [959, 571] width 94 height 39
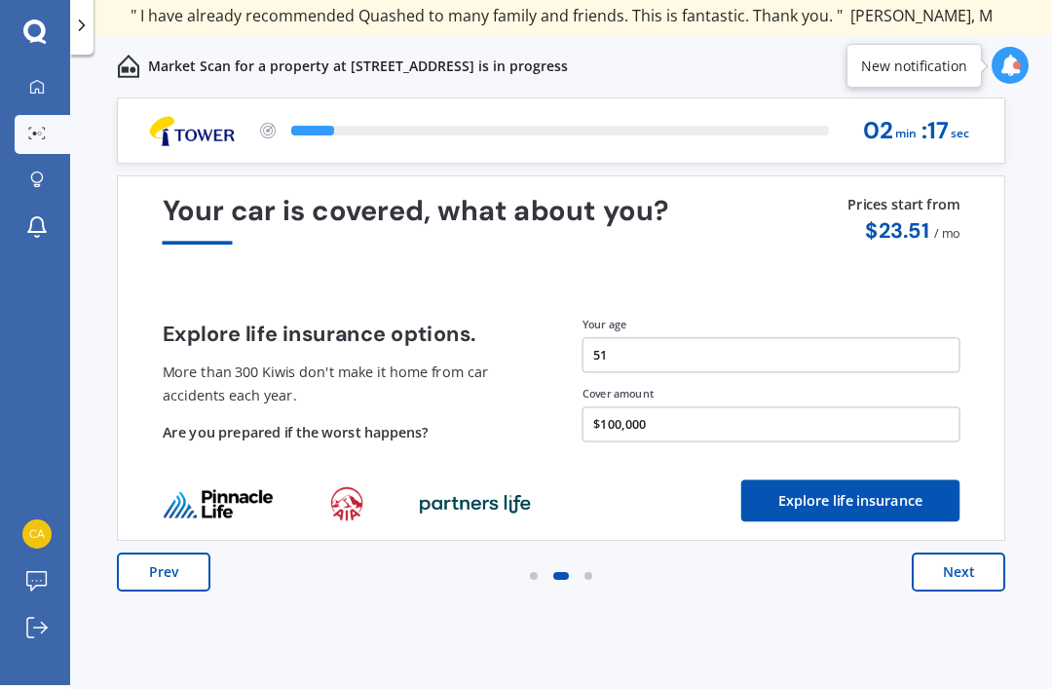
click at [969, 566] on button "Next" at bounding box center [959, 571] width 94 height 39
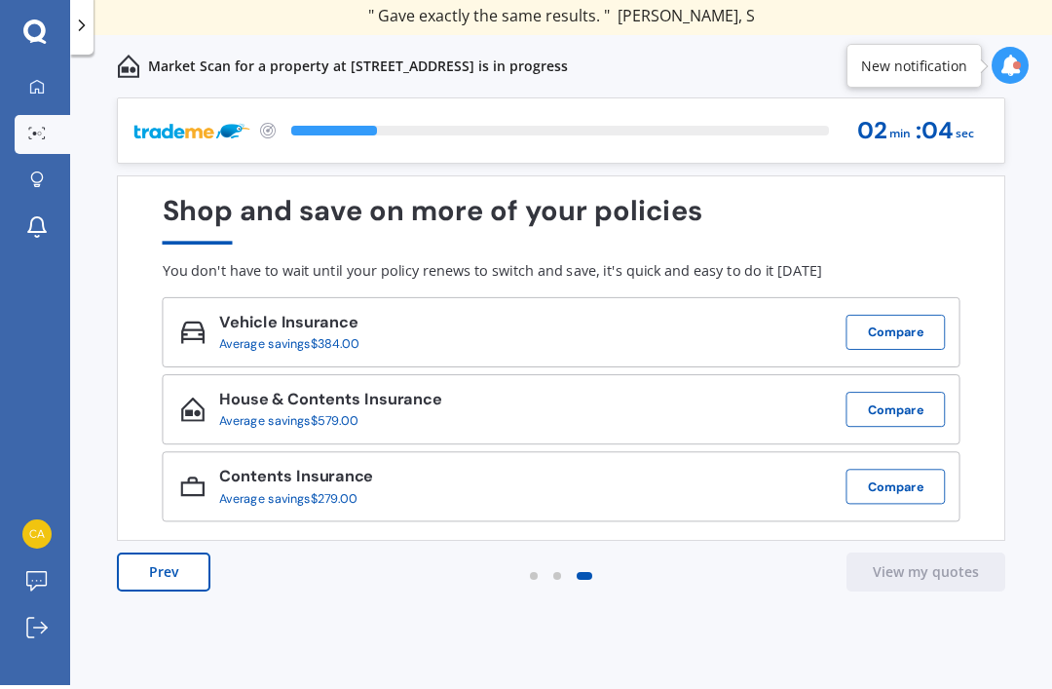
click at [899, 323] on button "Compare" at bounding box center [896, 332] width 99 height 35
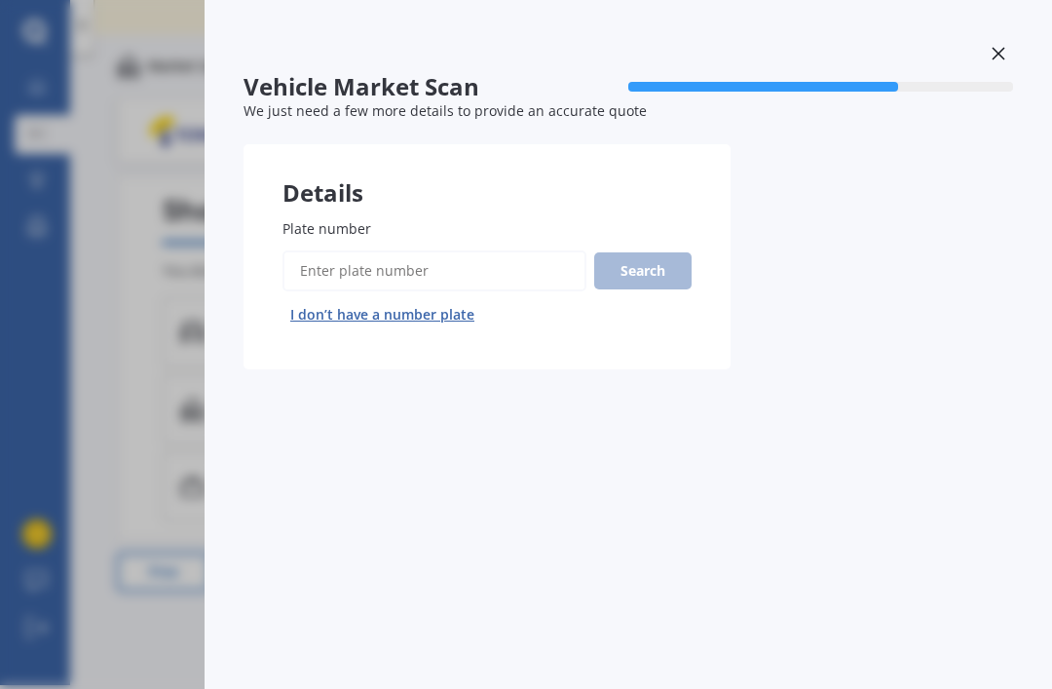
click at [374, 273] on input "Plate number" at bounding box center [435, 270] width 304 height 41
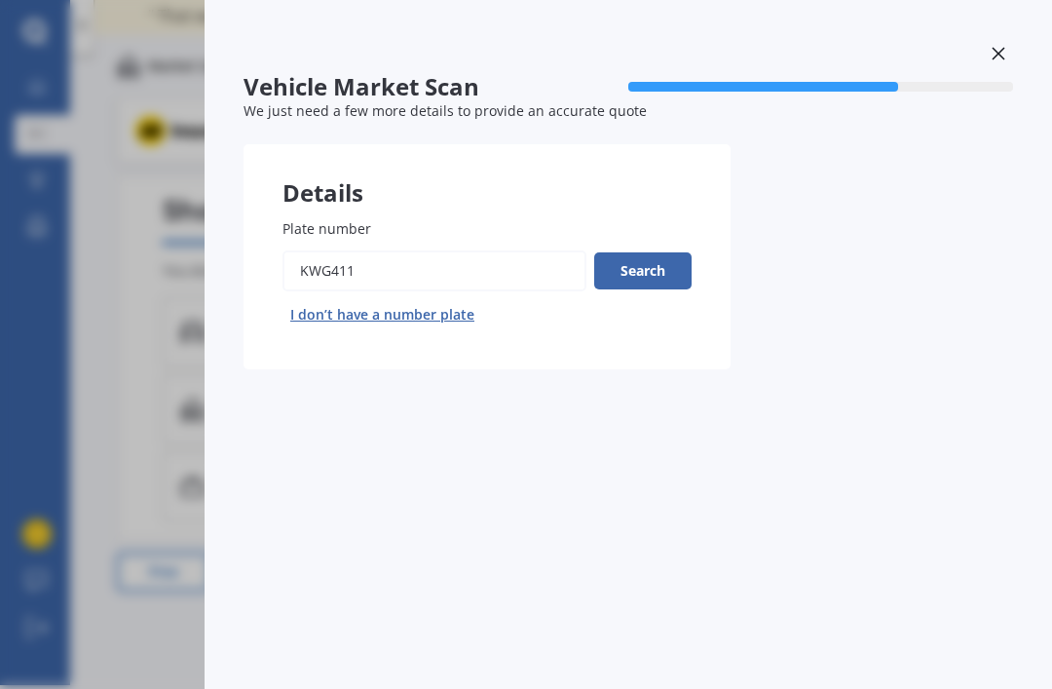
type input "Kwg411"
click at [658, 252] on button "Search" at bounding box center [642, 270] width 97 height 37
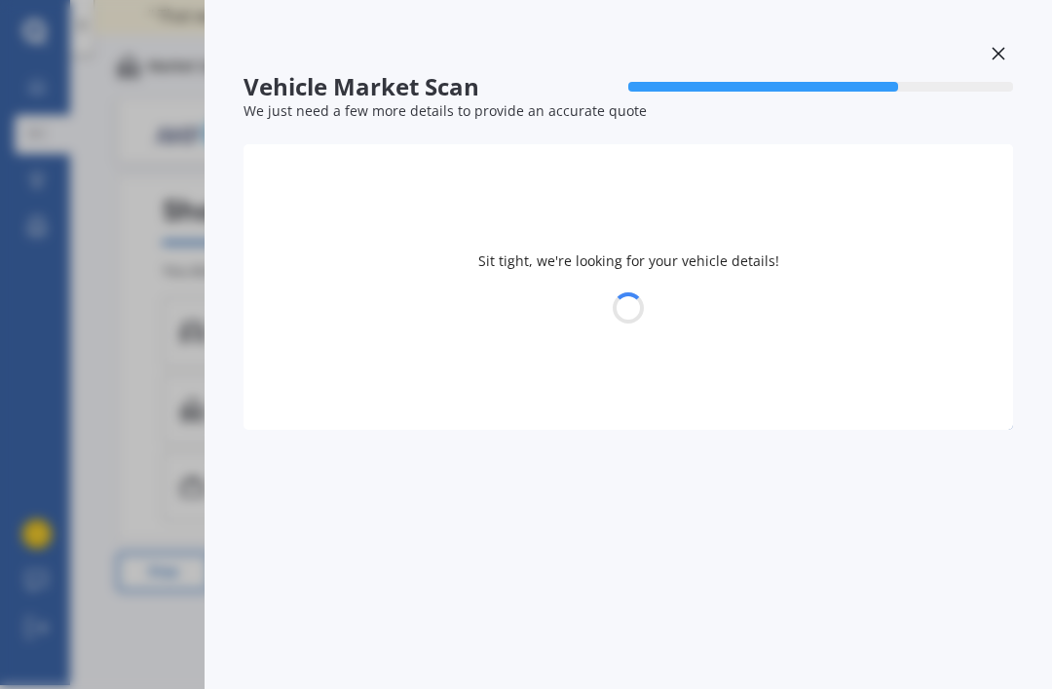
select select "AUDI"
select select "Q3"
select select "01"
select select "1974"
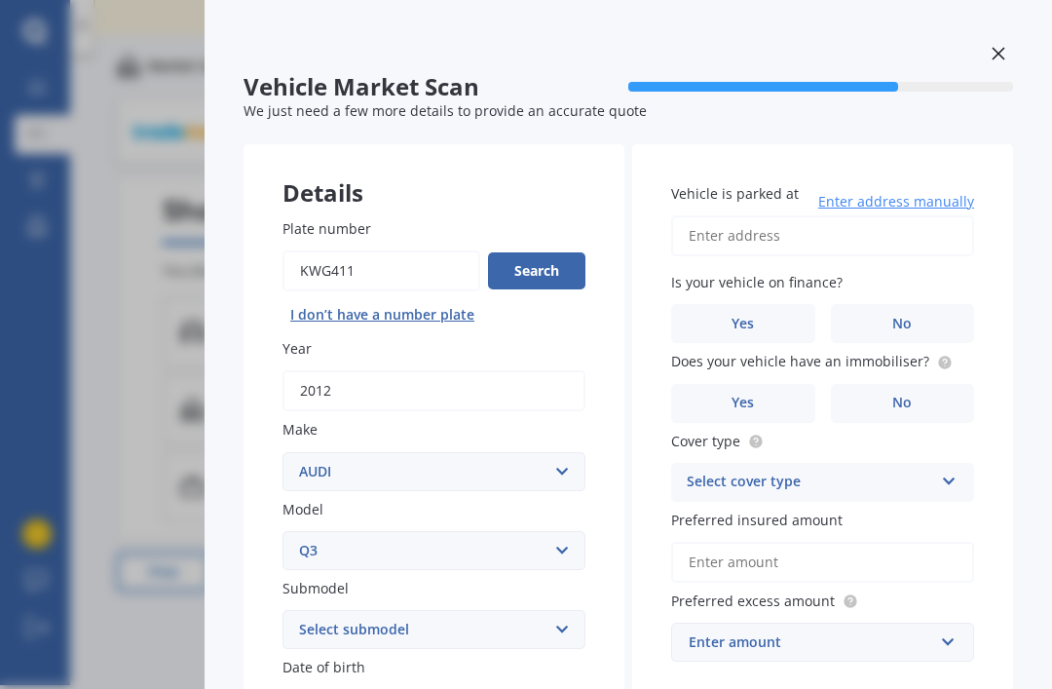
click at [528, 610] on select "Select submodel RS Q3 SPORTBACK 2.5P TDI S TFSI 35 TFSI ADVANCED Station Wagon …" at bounding box center [434, 629] width 303 height 39
select select "TFSI TURBO 4WD 2.0"
click at [915, 304] on label "No" at bounding box center [903, 323] width 144 height 39
click at [0, 0] on input "No" at bounding box center [0, 0] width 0 height 0
click at [840, 215] on input "Vehicle is parked at" at bounding box center [822, 235] width 303 height 41
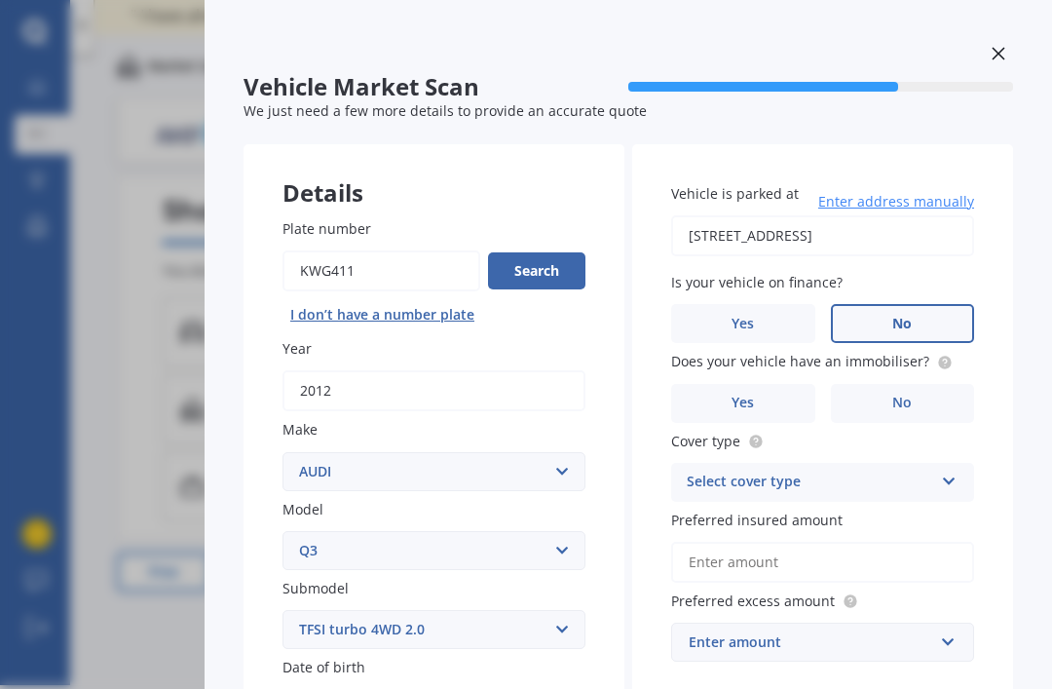
type input "[STREET_ADDRESS]"
click at [922, 384] on label "No" at bounding box center [903, 403] width 144 height 39
click at [0, 0] on input "No" at bounding box center [0, 0] width 0 height 0
click at [948, 471] on icon at bounding box center [949, 478] width 17 height 14
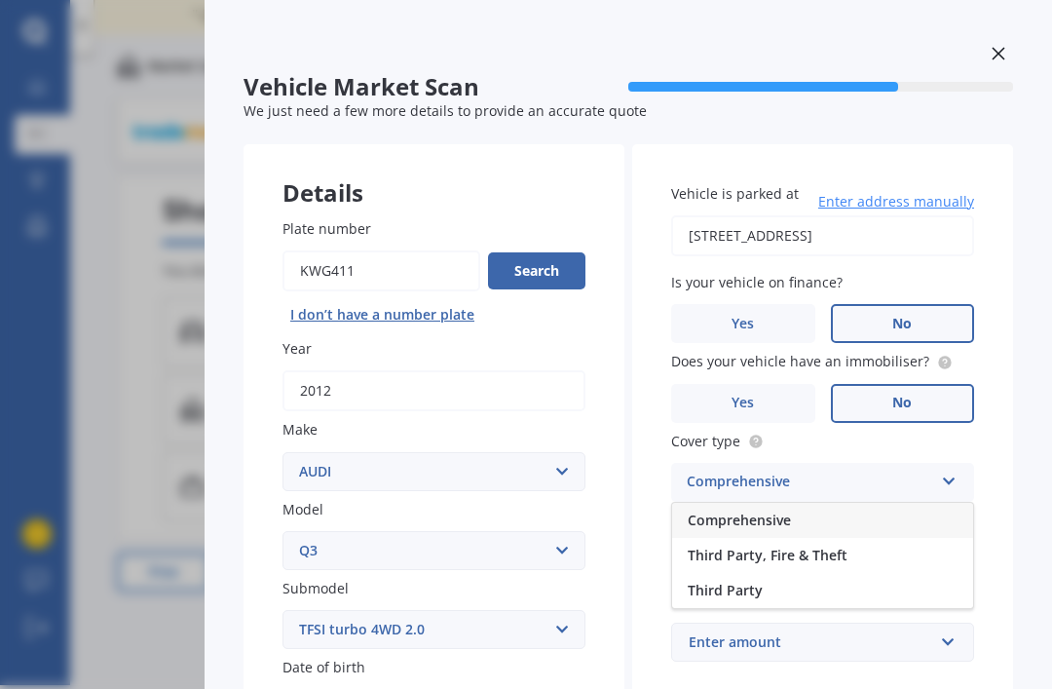
click at [826, 503] on div "Comprehensive" at bounding box center [822, 520] width 301 height 35
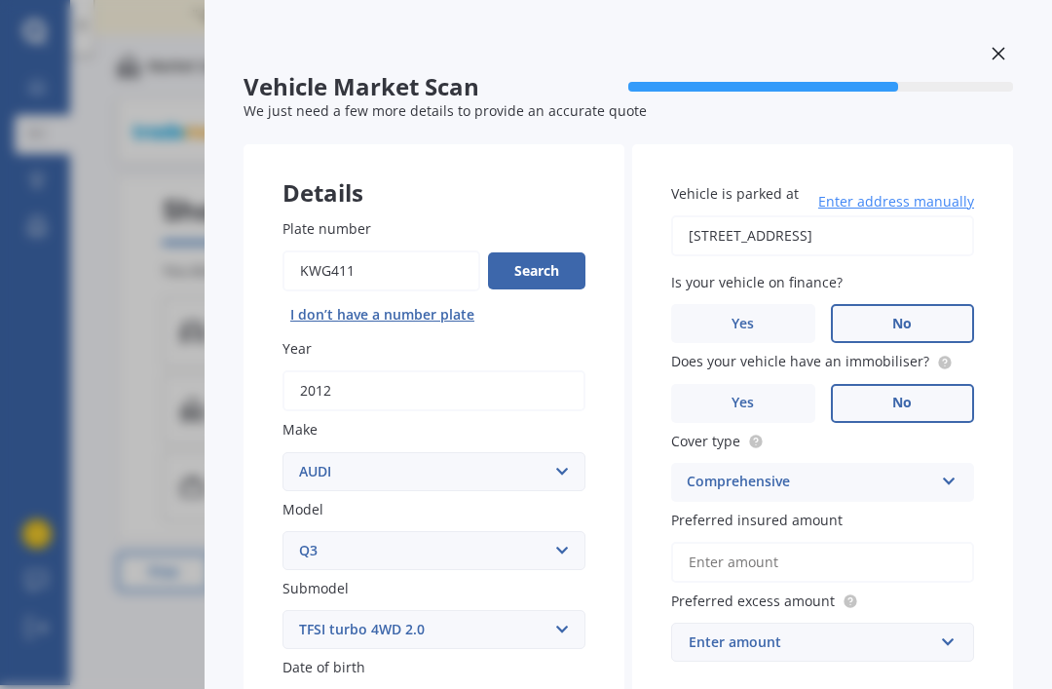
click at [882, 542] on input "Preferred insured amount" at bounding box center [822, 562] width 303 height 41
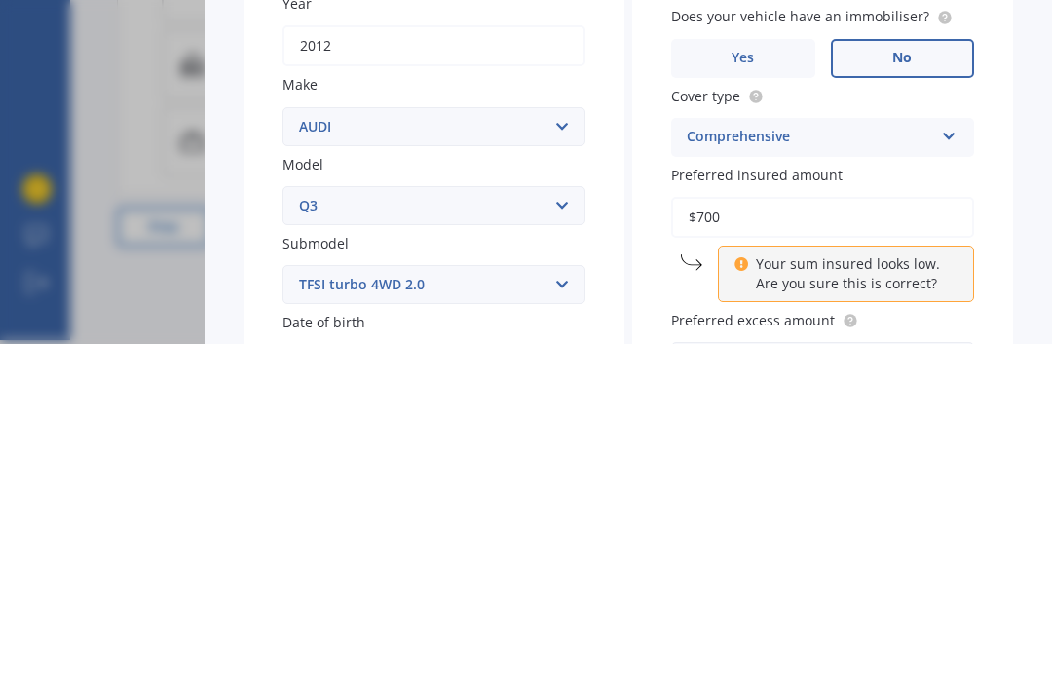
type input "$7,000"
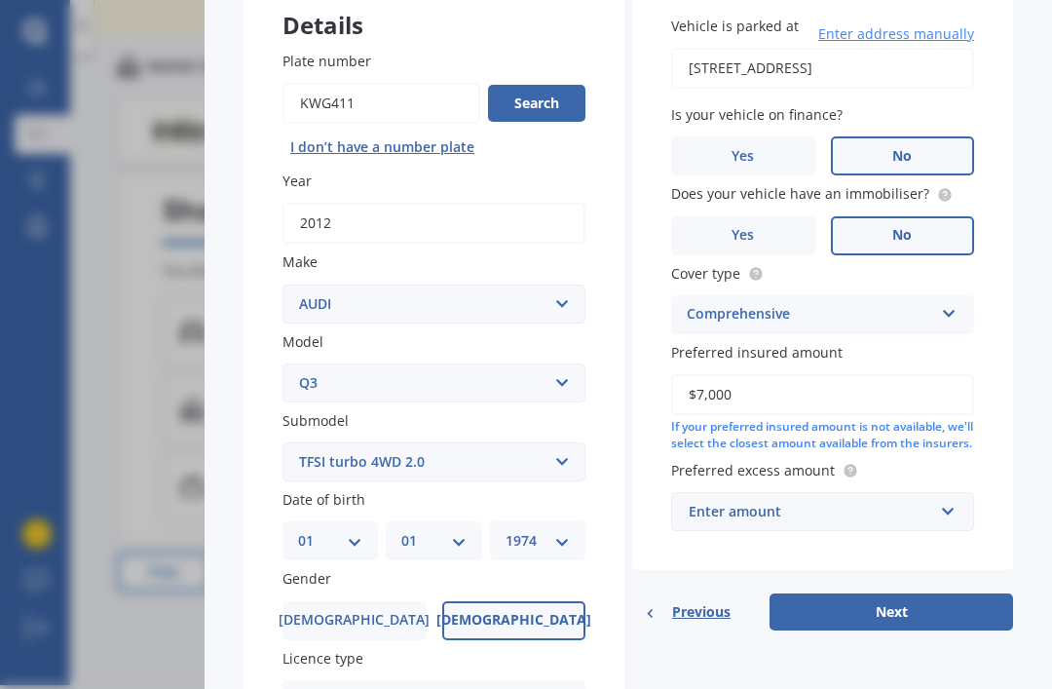
scroll to position [172, 0]
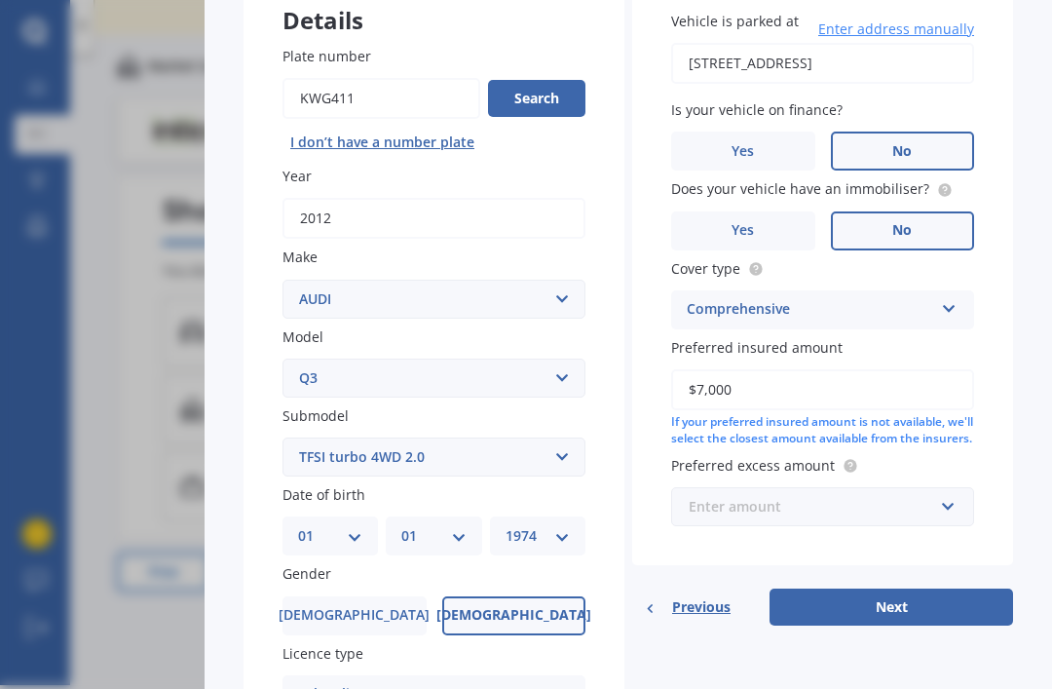
click at [923, 488] on input "text" at bounding box center [815, 506] width 285 height 37
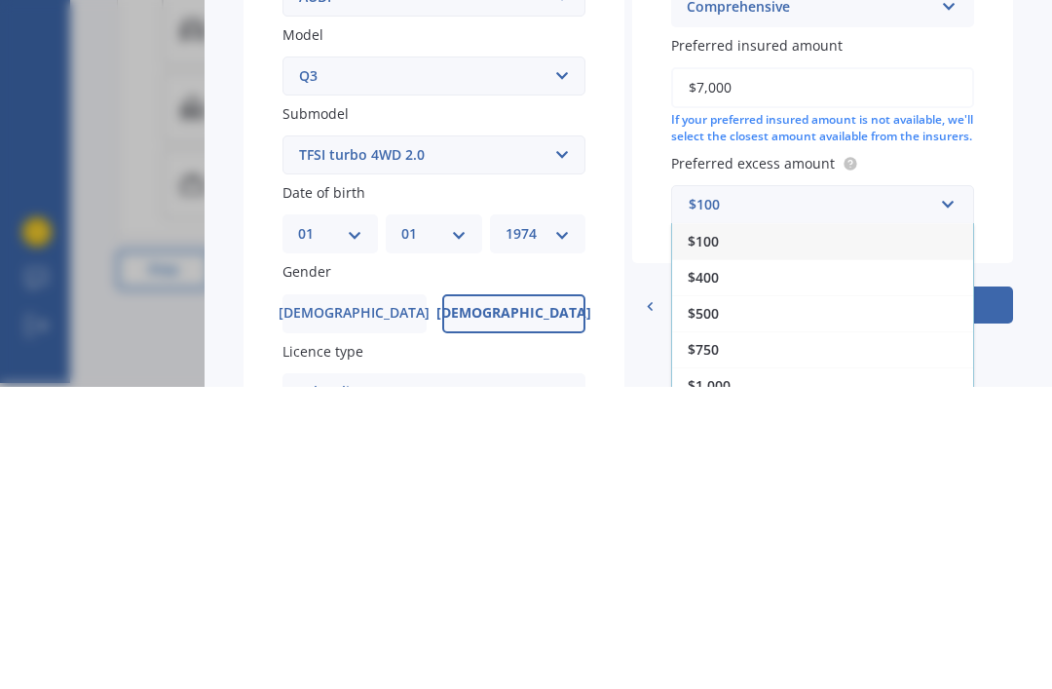
click at [716, 606] on span "$500" at bounding box center [703, 615] width 31 height 19
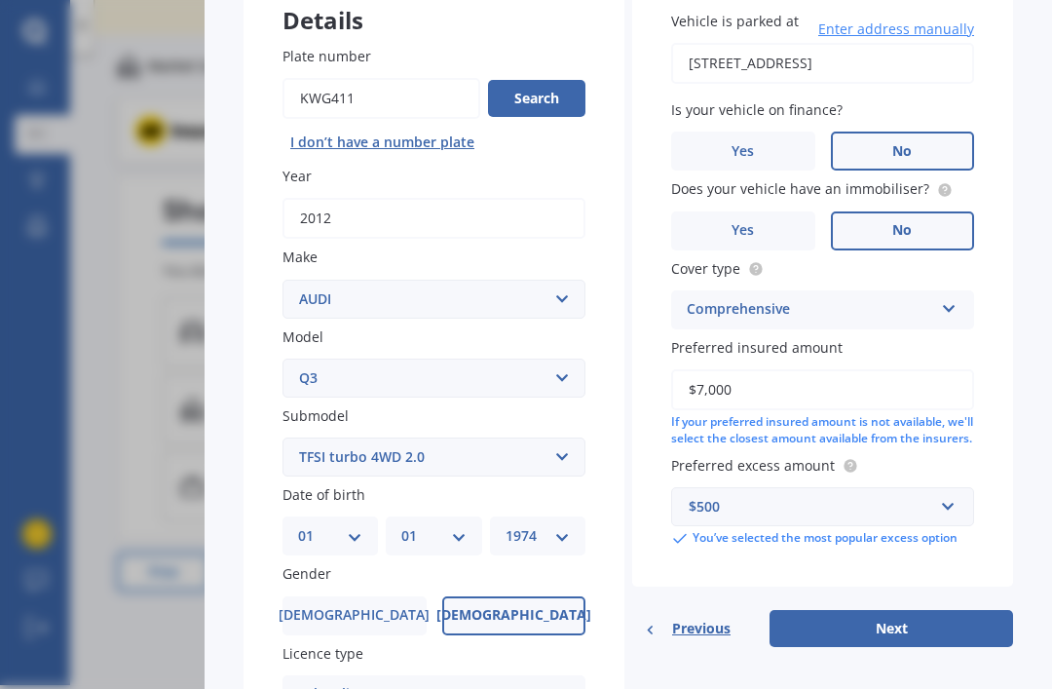
click at [907, 610] on button "Next" at bounding box center [892, 628] width 244 height 37
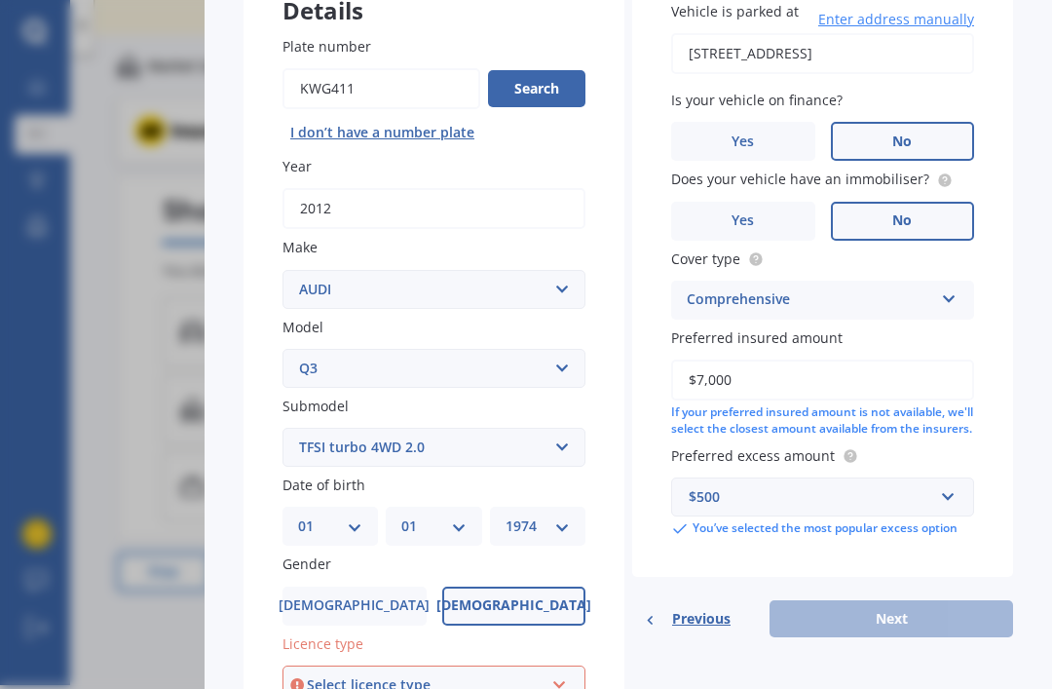
scroll to position [183, 0]
click at [452, 673] on div "Select licence type" at bounding box center [425, 683] width 237 height 21
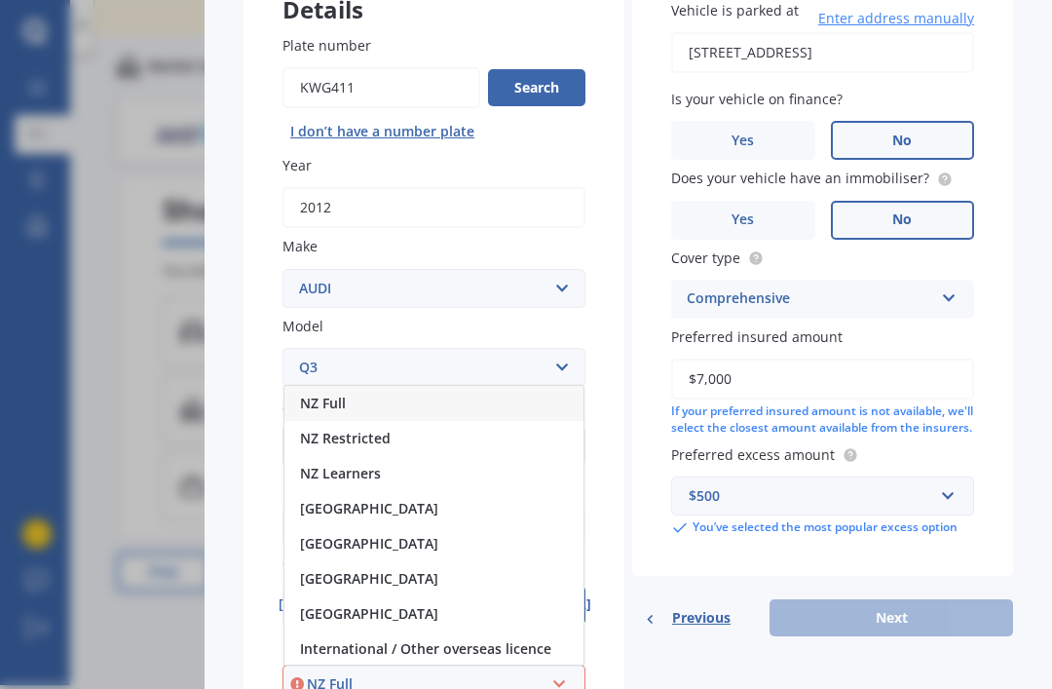
click at [369, 386] on div "NZ Full" at bounding box center [434, 403] width 299 height 35
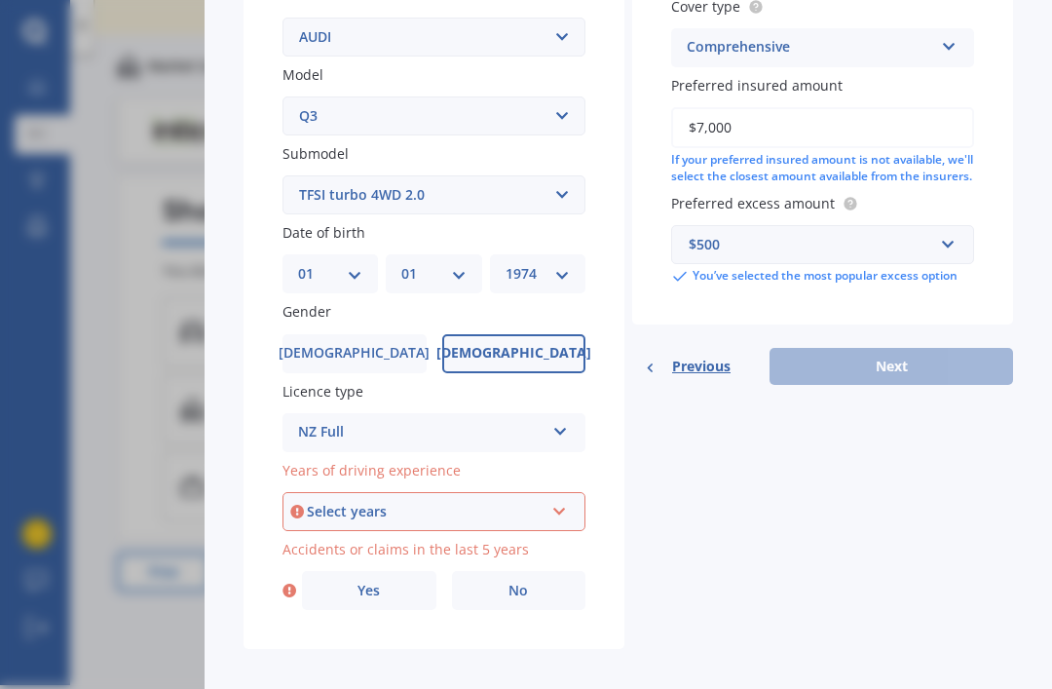
scroll to position [433, 0]
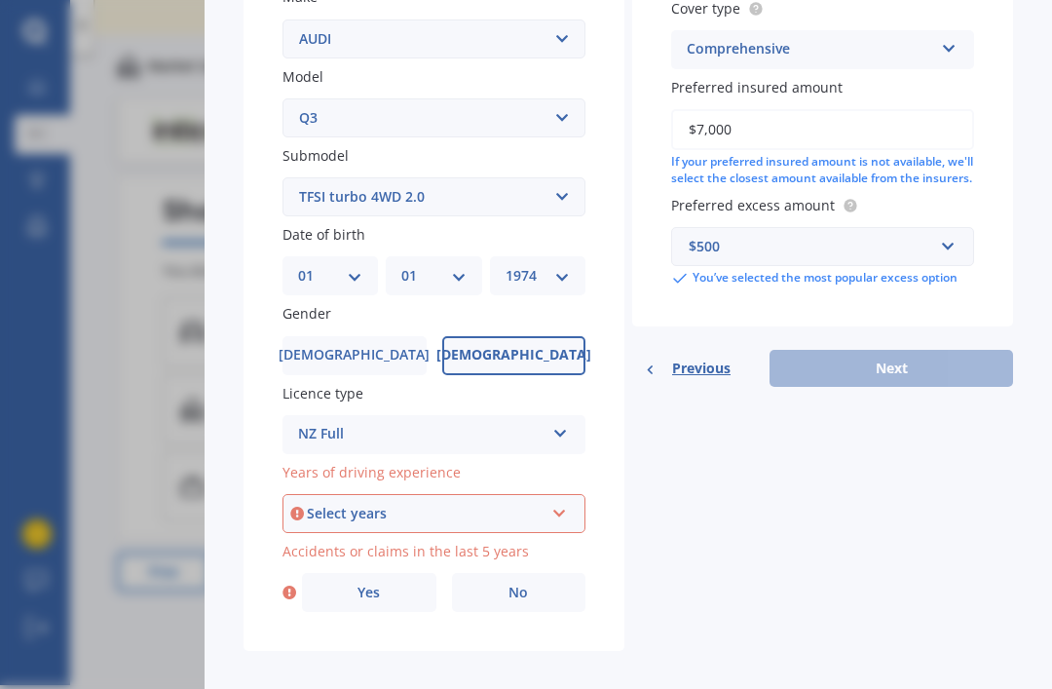
click at [542, 503] on div "Select years" at bounding box center [425, 513] width 237 height 21
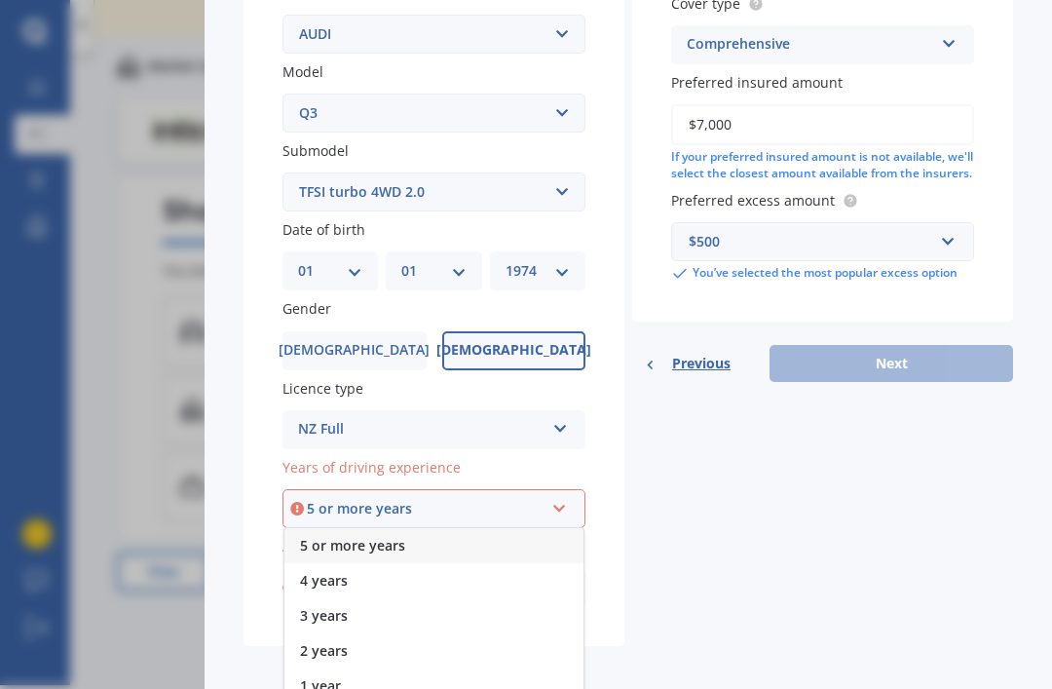
click at [414, 528] on div "5 or more years" at bounding box center [434, 545] width 299 height 35
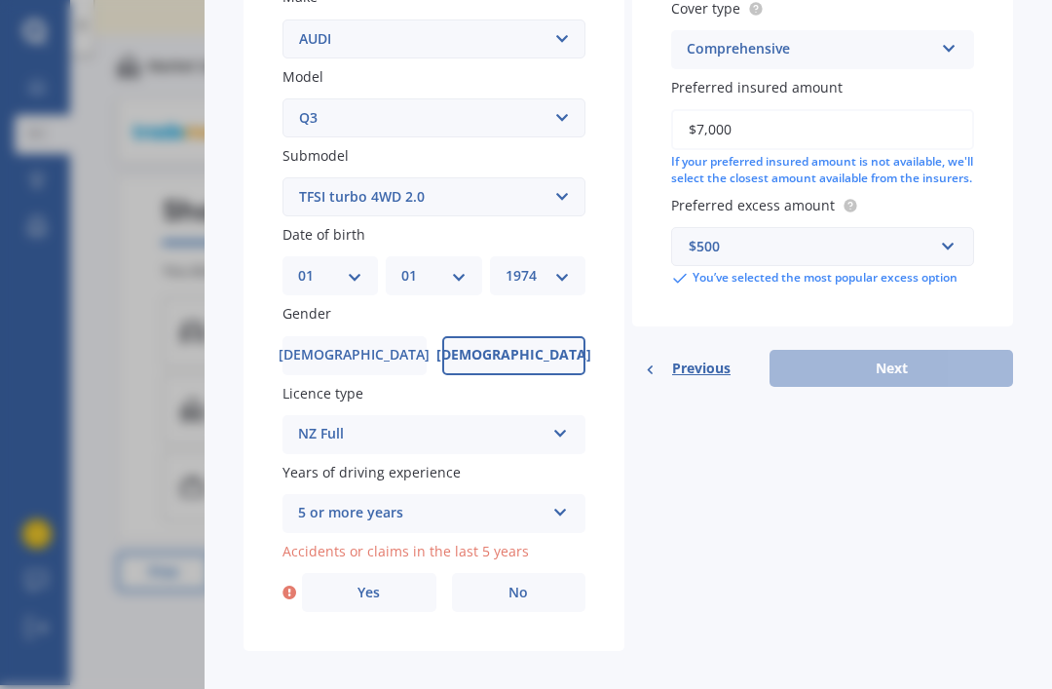
click at [492, 573] on label "No" at bounding box center [519, 592] width 134 height 39
click at [0, 0] on input "No" at bounding box center [0, 0] width 0 height 0
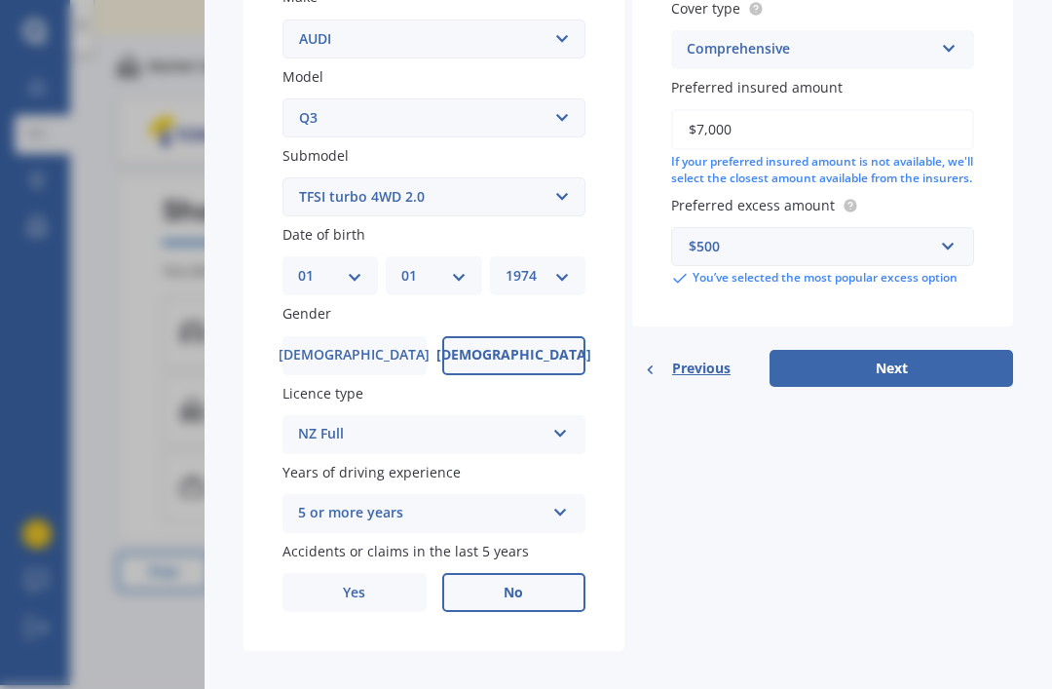
click at [919, 350] on button "Next" at bounding box center [892, 368] width 244 height 37
select select "01"
select select "1974"
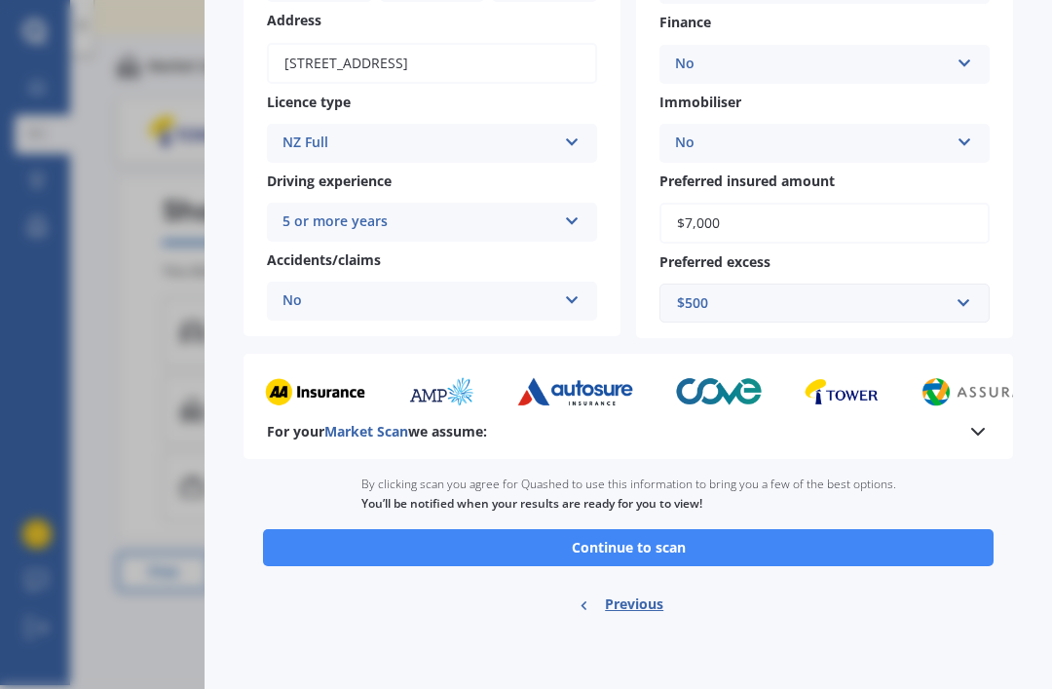
scroll to position [295, 0]
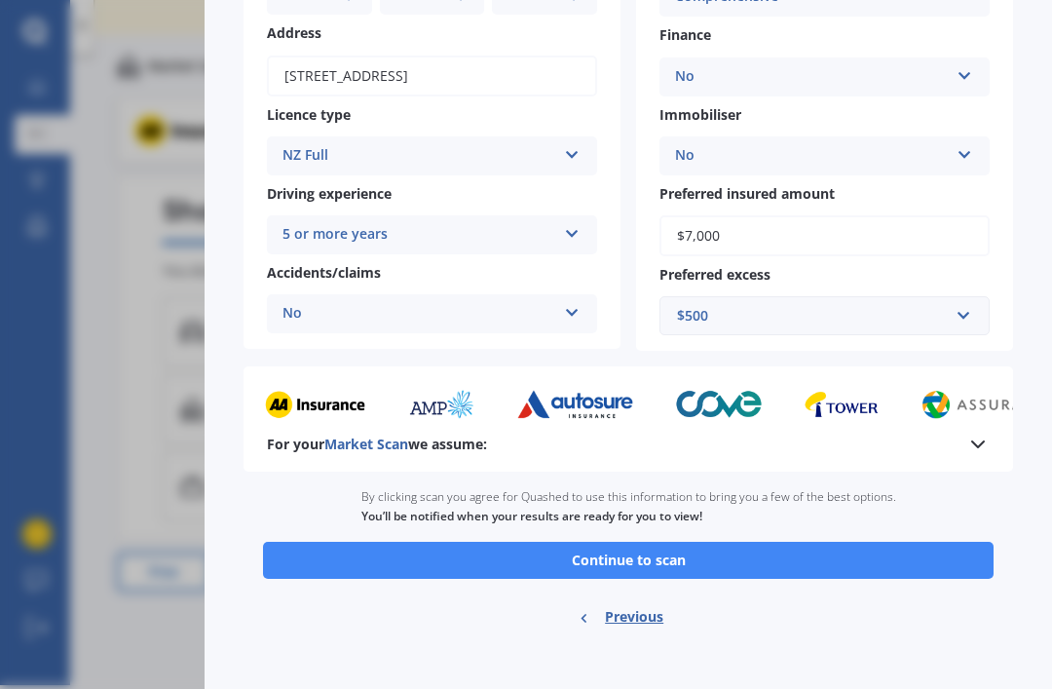
click at [648, 542] on button "Continue to scan" at bounding box center [628, 560] width 731 height 37
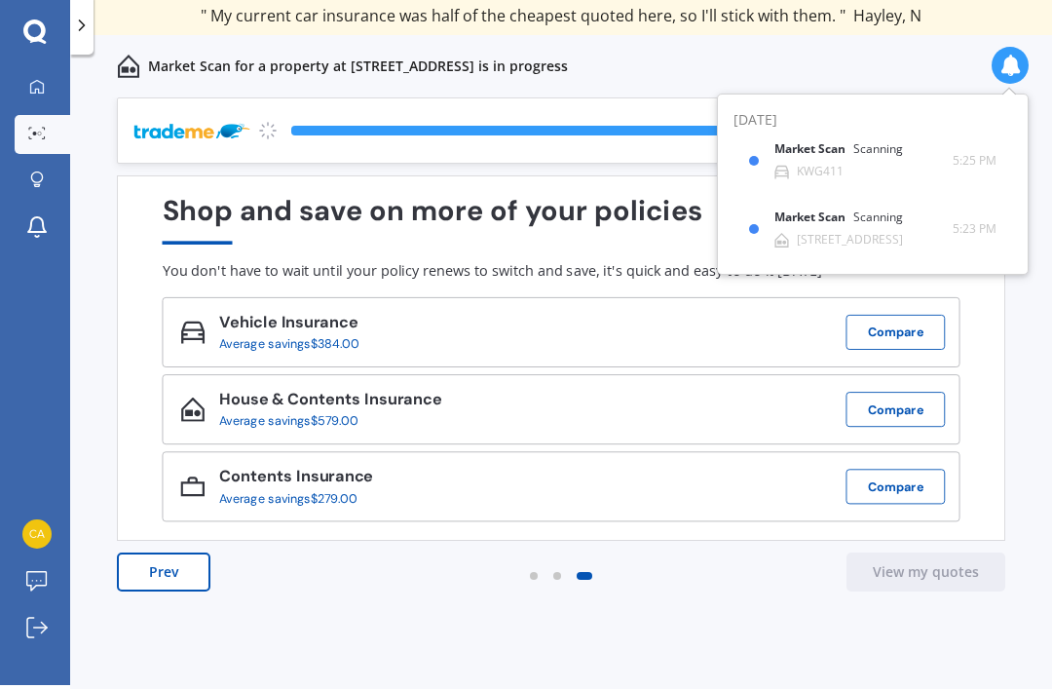
click at [892, 315] on button "Compare" at bounding box center [896, 332] width 99 height 35
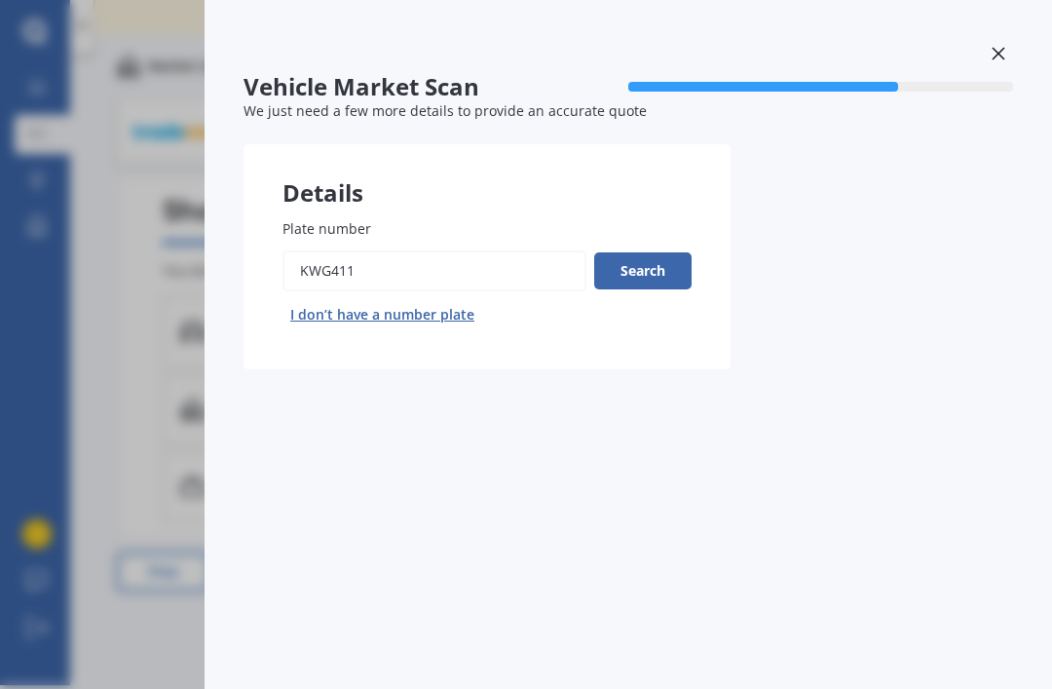
click at [409, 250] on input "Plate number" at bounding box center [435, 270] width 304 height 41
type input "K"
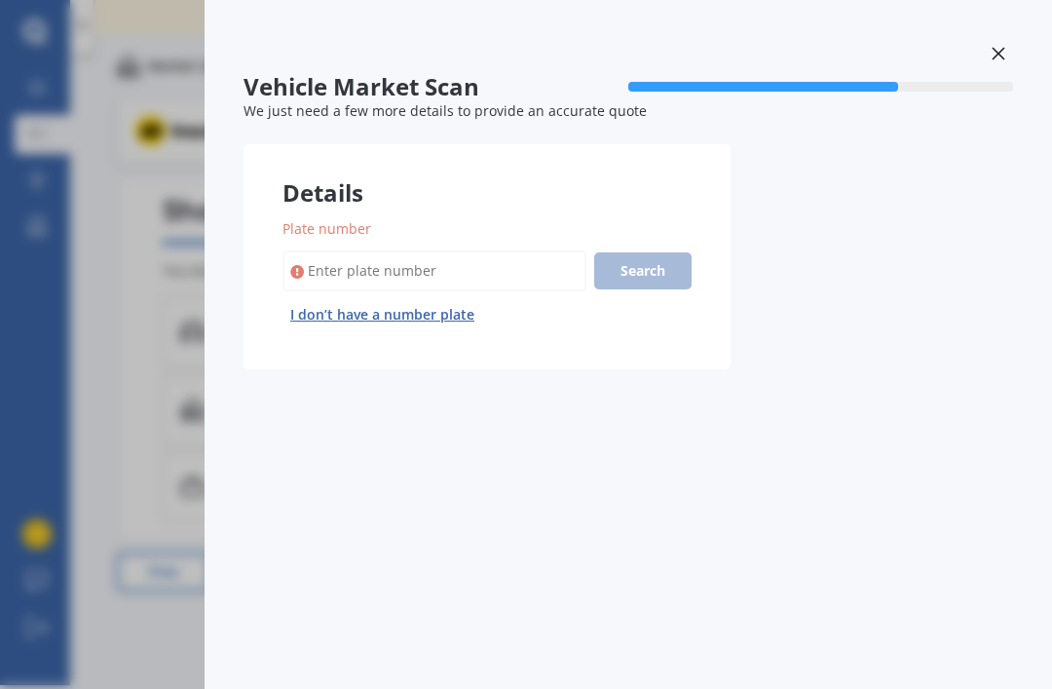
scroll to position [6, 0]
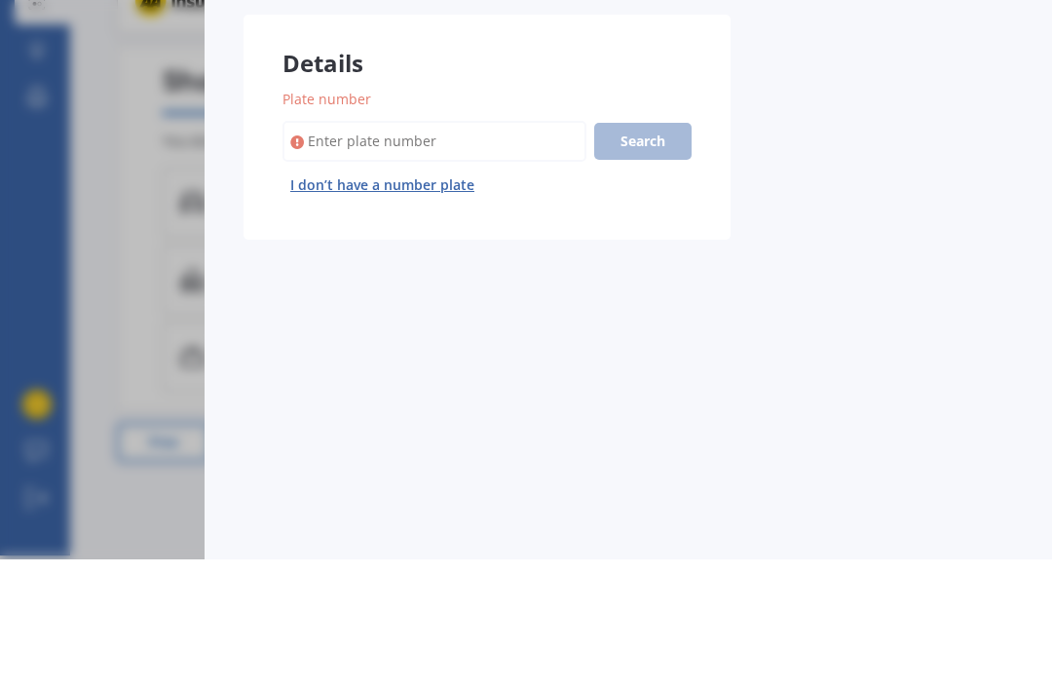
click at [97, 175] on div "Vehicle Market Scan 70 % We just need a few more details to provide an accurate…" at bounding box center [526, 344] width 1052 height 689
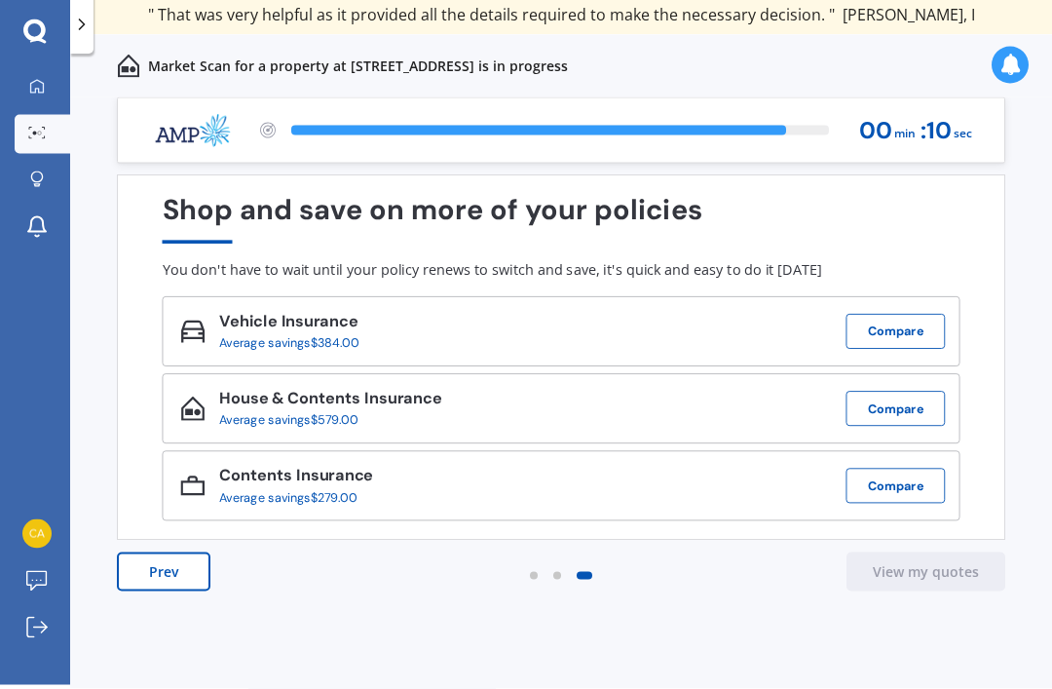
scroll to position [0, 0]
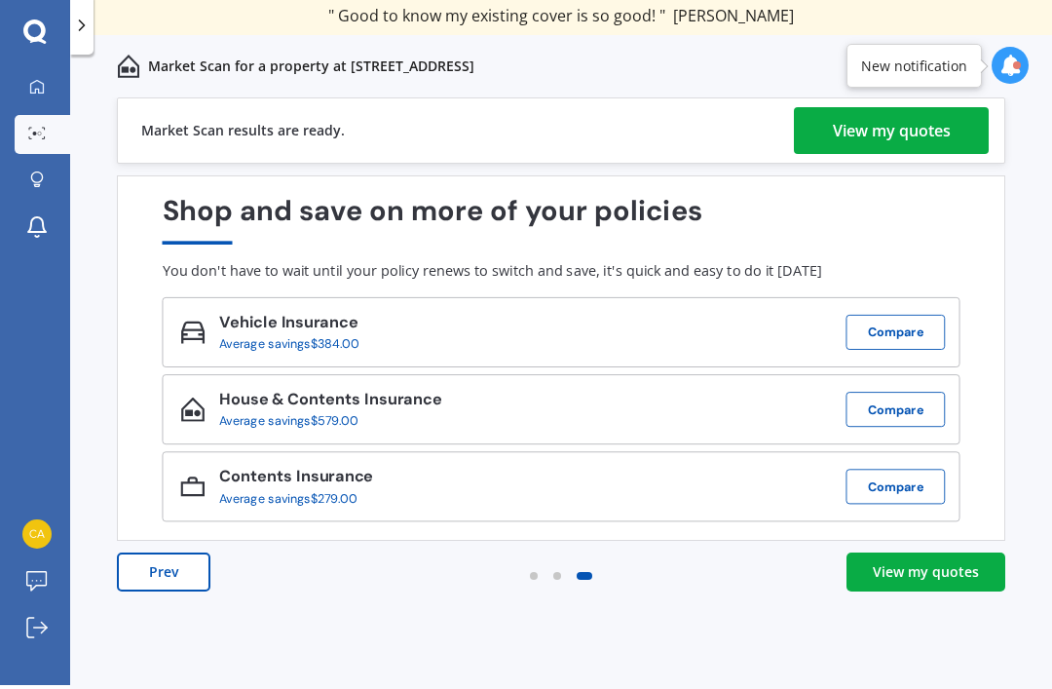
click at [931, 131] on div "View my quotes" at bounding box center [892, 130] width 118 height 47
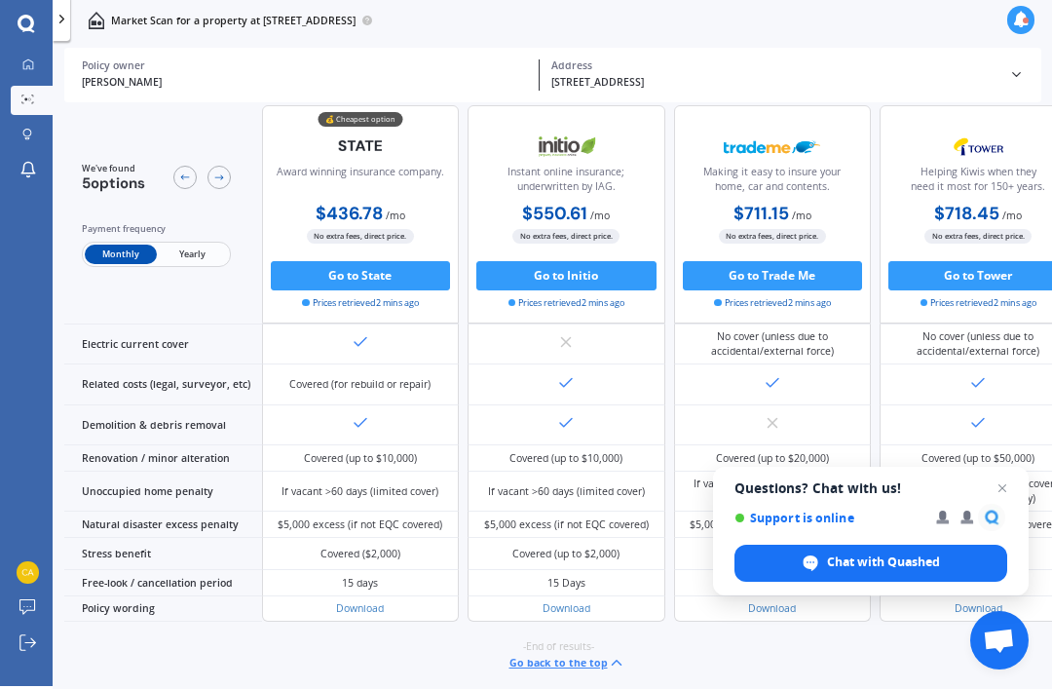
scroll to position [1210, 0]
click at [1007, 492] on span "Close chat" at bounding box center [1002, 487] width 23 height 23
